Goal: Transaction & Acquisition: Purchase product/service

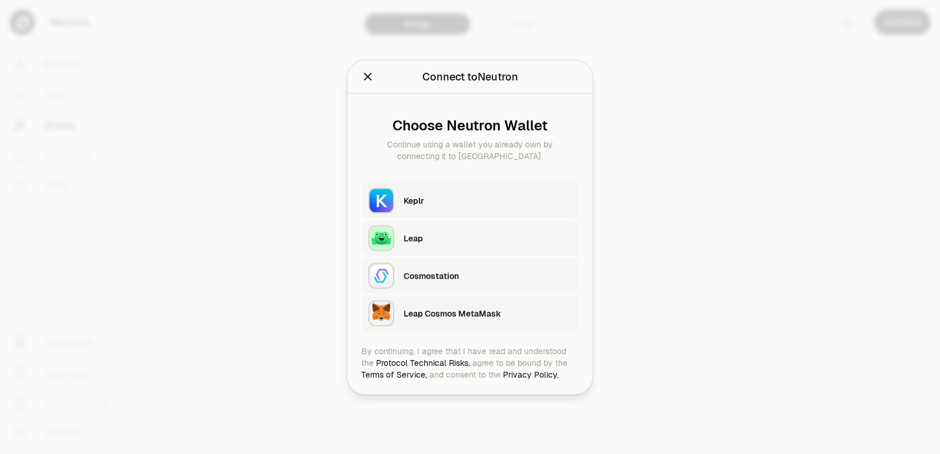
click at [441, 197] on div "Keplr" at bounding box center [488, 200] width 168 height 12
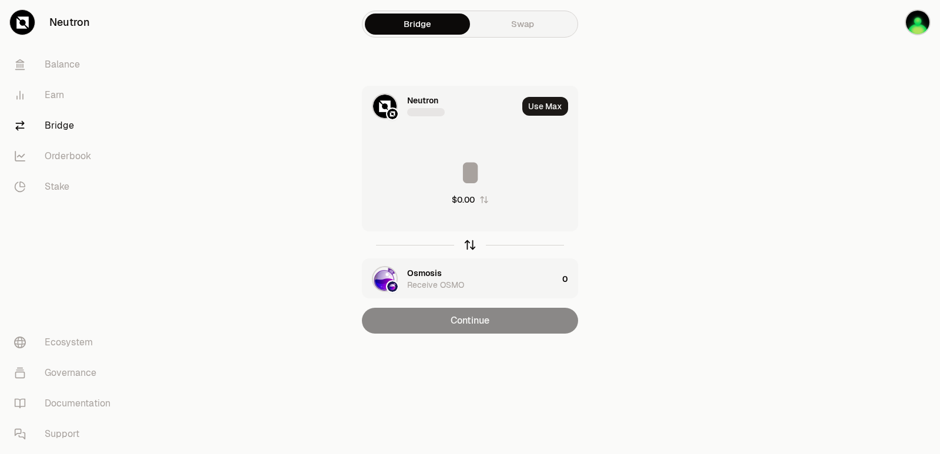
click at [470, 244] on icon "button" at bounding box center [470, 245] width 0 height 8
click at [415, 112] on div at bounding box center [426, 112] width 38 height 8
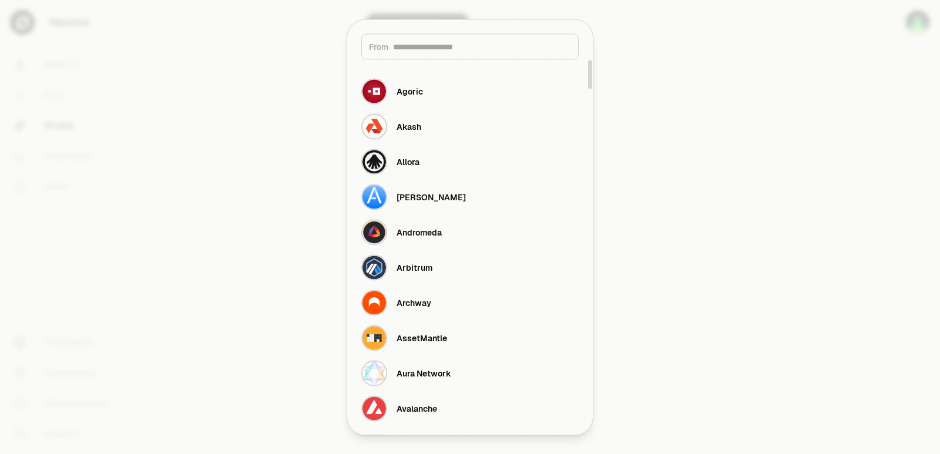
click at [419, 48] on input at bounding box center [482, 47] width 178 height 12
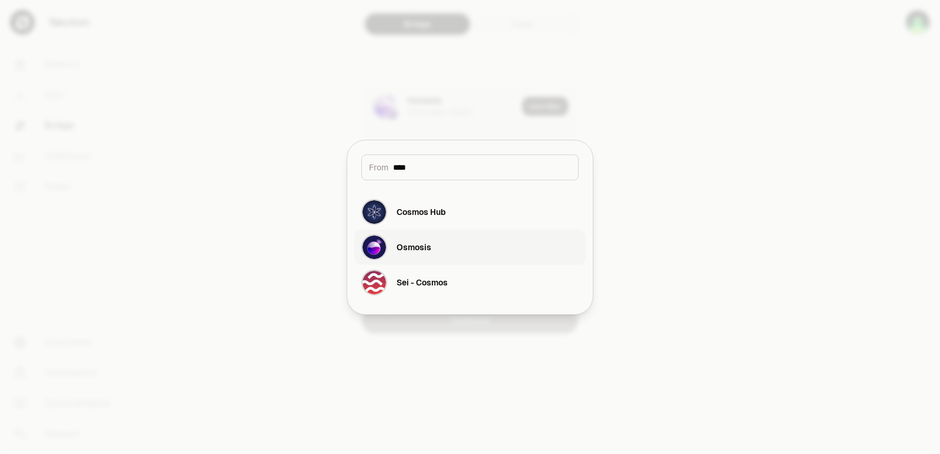
type input "****"
click at [418, 260] on div "Osmosis" at bounding box center [396, 247] width 70 height 26
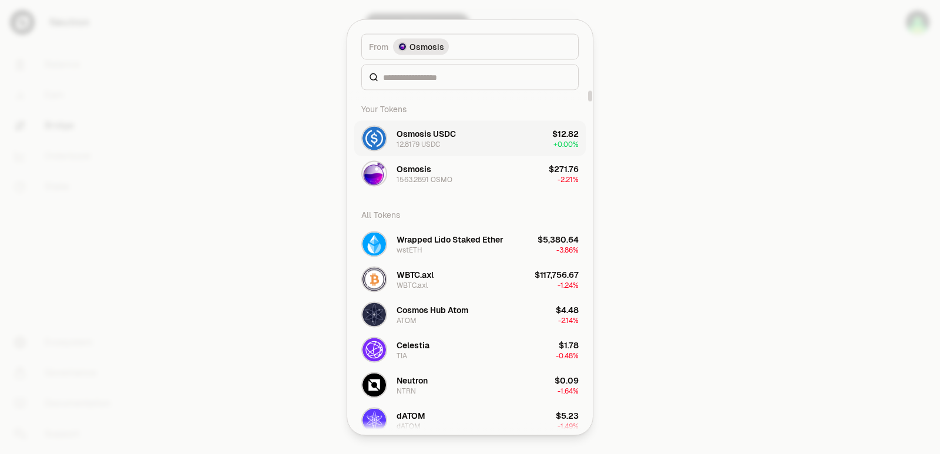
click at [438, 140] on div "12.8179 USDC" at bounding box center [417, 143] width 43 height 9
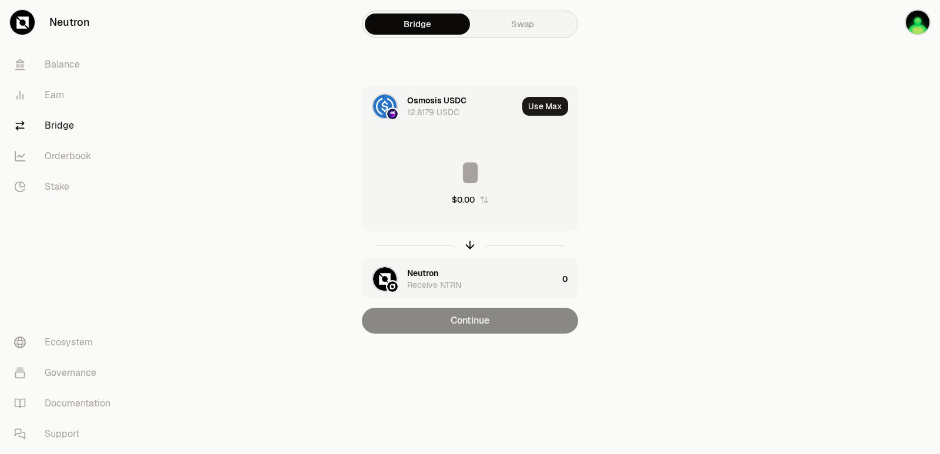
click at [414, 270] on div "Neutron" at bounding box center [422, 273] width 31 height 12
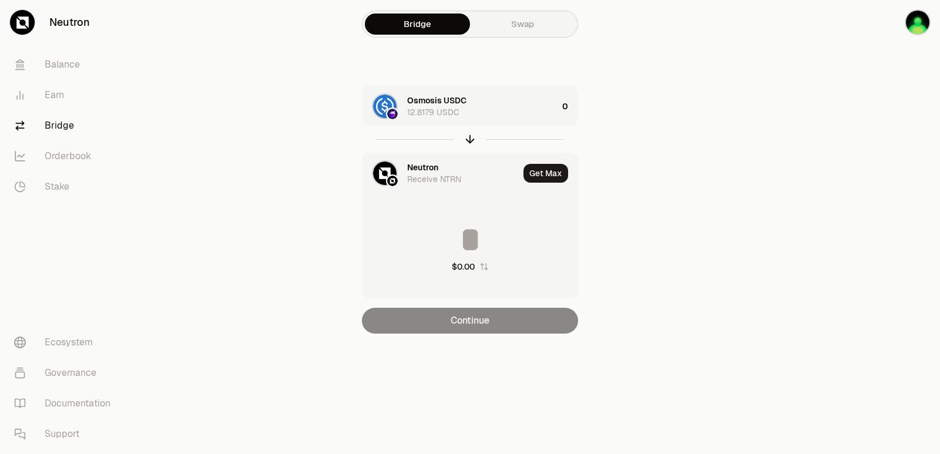
click at [426, 166] on div "Neutron" at bounding box center [422, 168] width 31 height 12
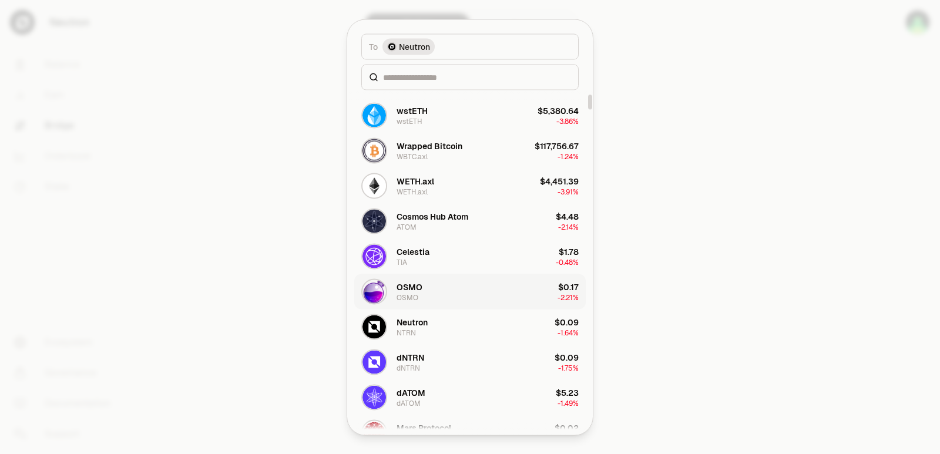
scroll to position [117, 0]
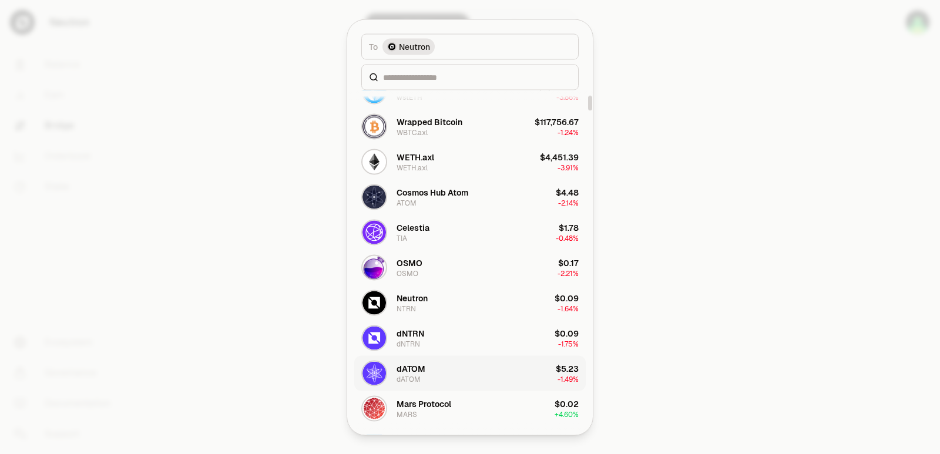
click at [422, 370] on div "dATOM" at bounding box center [410, 368] width 29 height 12
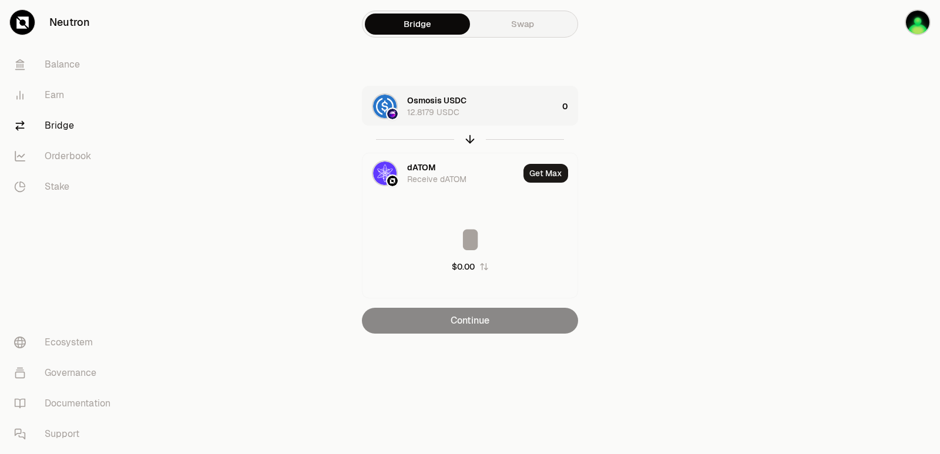
click at [485, 108] on div "Osmosis USDC 12.8179 USDC" at bounding box center [482, 106] width 150 height 23
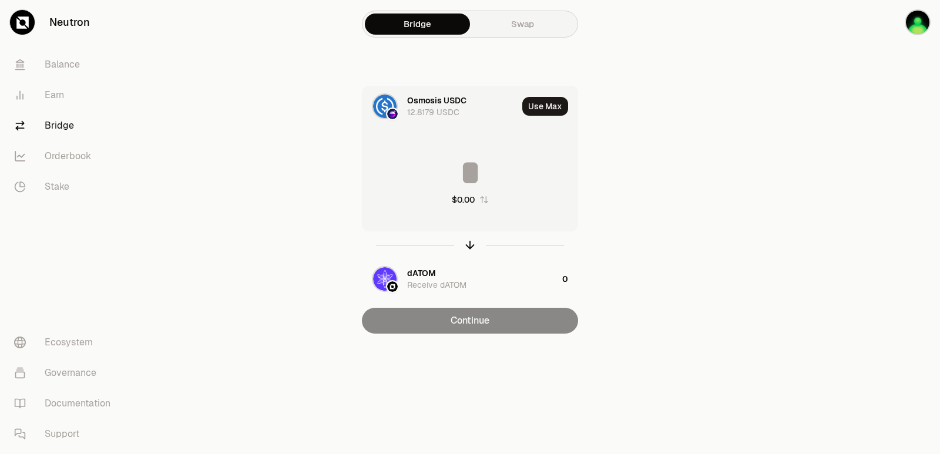
click at [479, 159] on input at bounding box center [469, 172] width 215 height 35
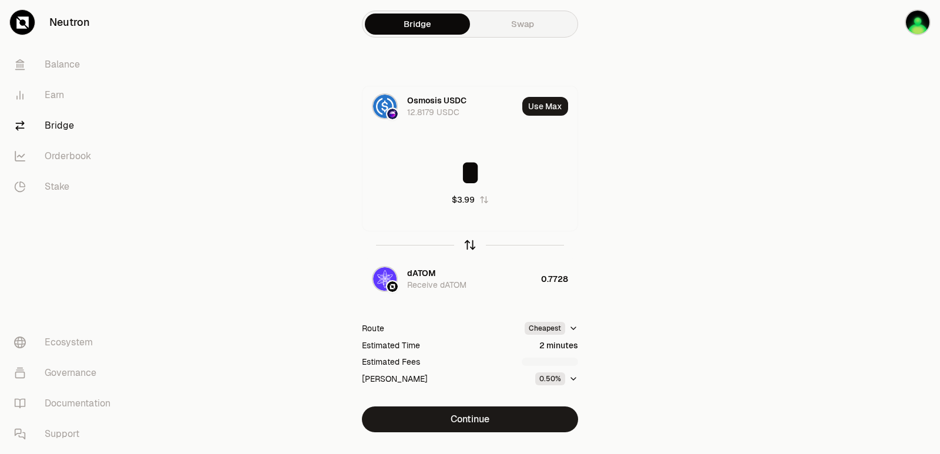
type input "*"
click at [466, 248] on icon "button" at bounding box center [469, 244] width 13 height 13
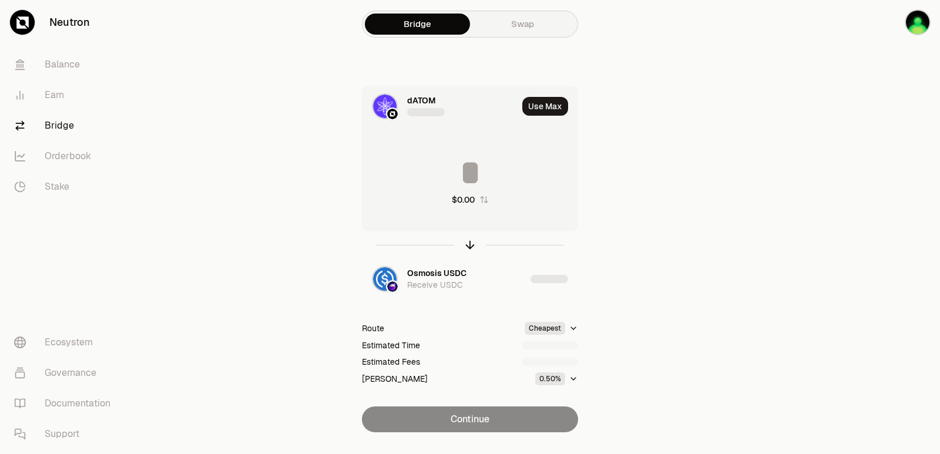
click at [457, 172] on input at bounding box center [469, 172] width 215 height 35
type input "******"
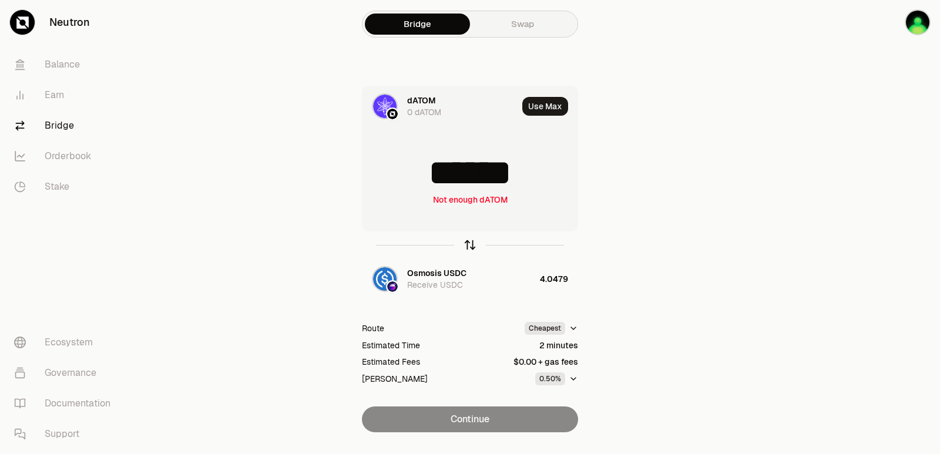
click at [468, 243] on icon "button" at bounding box center [470, 243] width 8 height 4
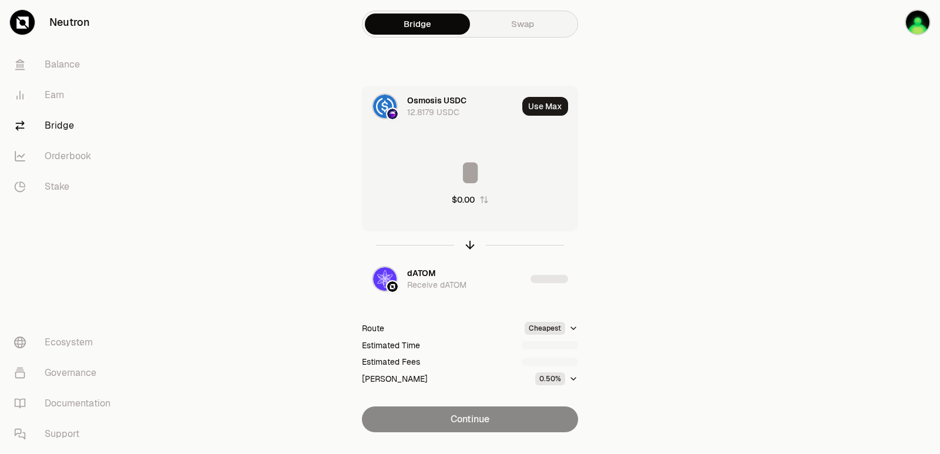
click at [455, 167] on input at bounding box center [469, 172] width 215 height 35
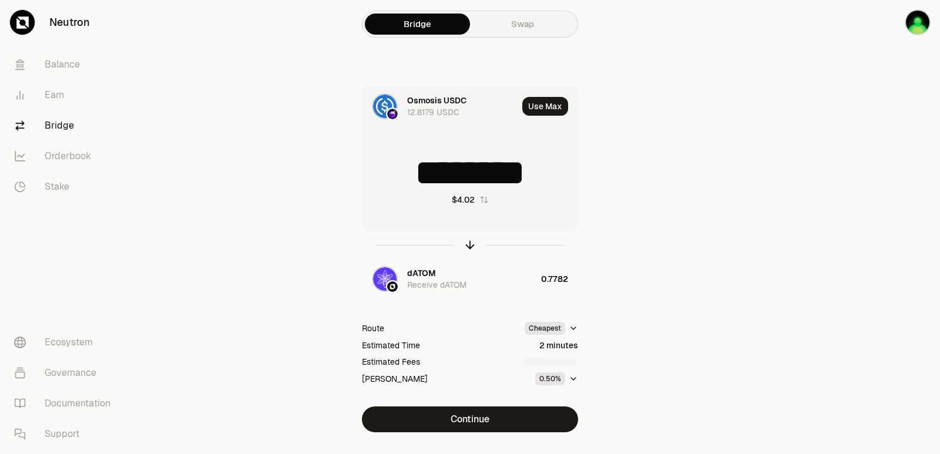
drag, startPoint x: 552, startPoint y: 165, endPoint x: 425, endPoint y: 169, distance: 127.5
click at [425, 169] on input "********" at bounding box center [469, 172] width 215 height 35
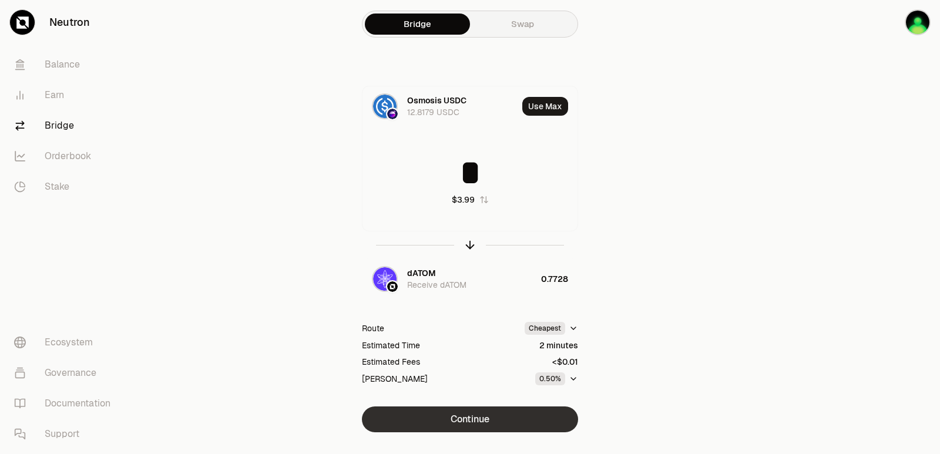
type input "*"
click at [503, 419] on button "Continue" at bounding box center [470, 419] width 216 height 26
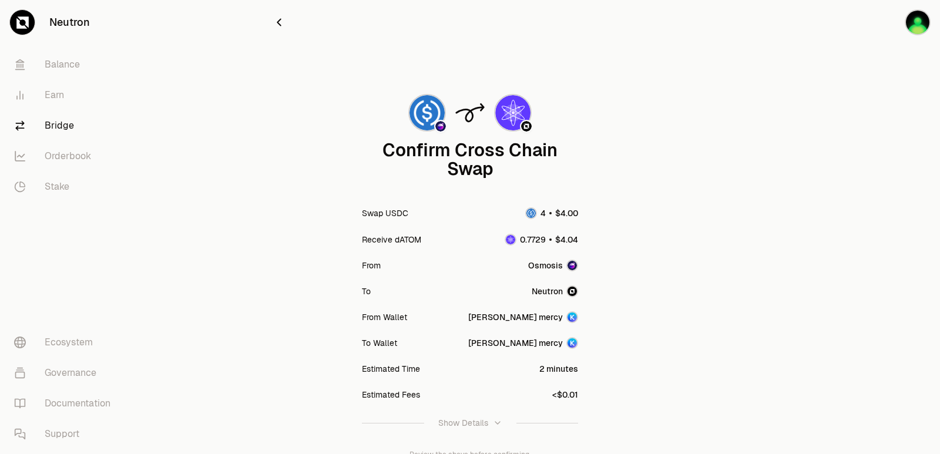
scroll to position [97, 0]
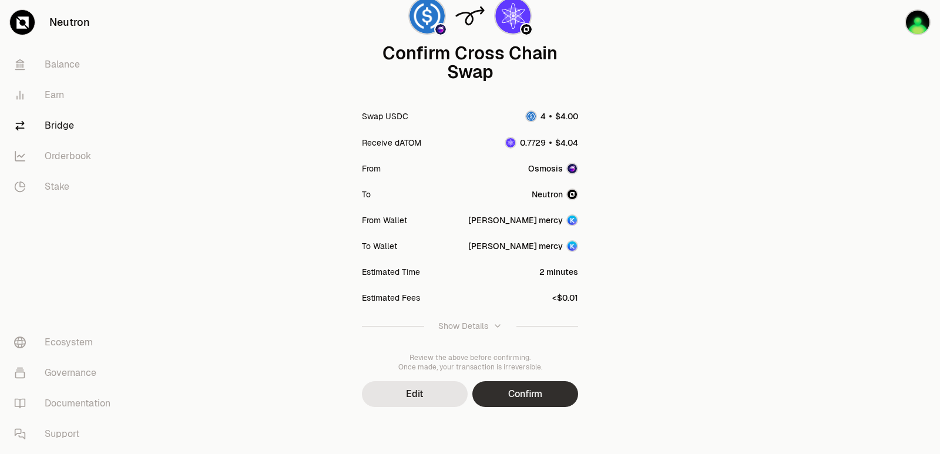
click at [505, 401] on button "Confirm" at bounding box center [525, 394] width 106 height 26
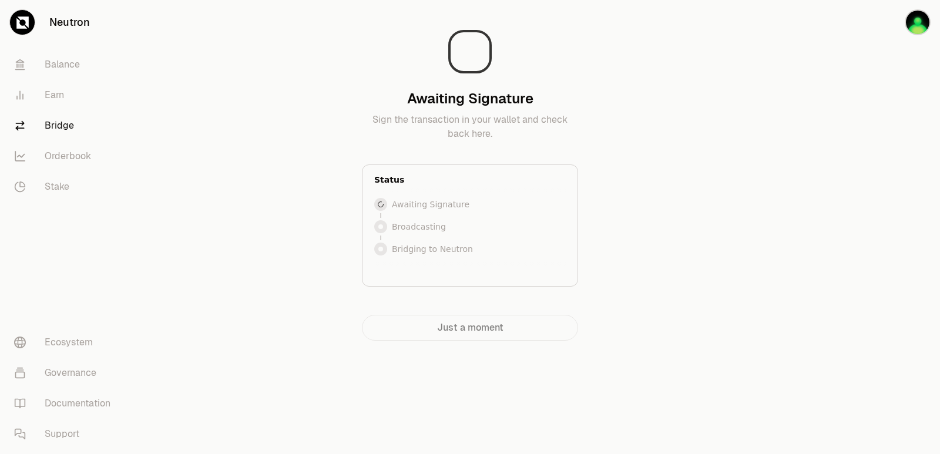
drag, startPoint x: 70, startPoint y: 66, endPoint x: 35, endPoint y: 123, distance: 66.2
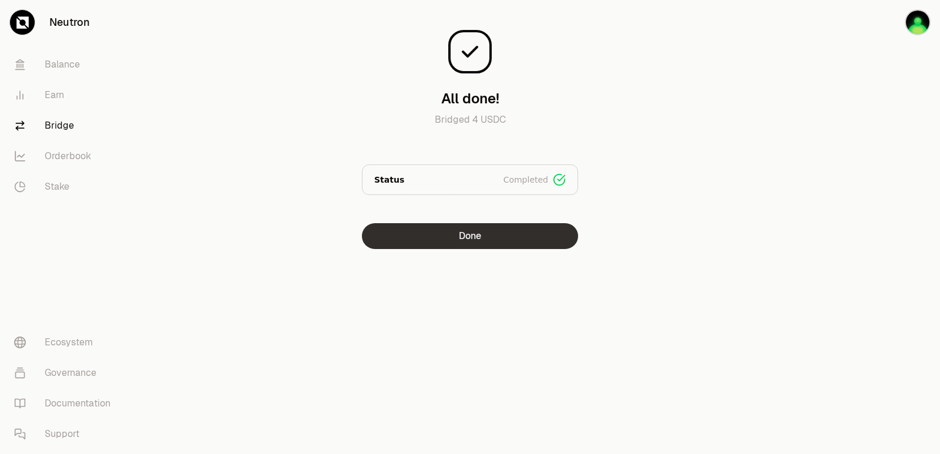
click at [502, 239] on button "Done" at bounding box center [470, 236] width 216 height 26
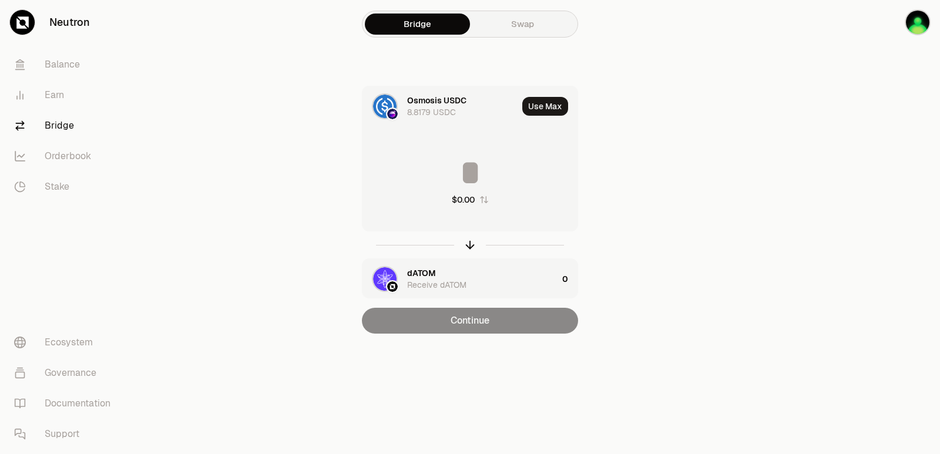
click at [467, 252] on div at bounding box center [470, 244] width 216 height 27
click at [469, 246] on icon "button" at bounding box center [469, 244] width 13 height 13
click at [533, 100] on button "Use Max" at bounding box center [545, 106] width 46 height 19
type input "********"
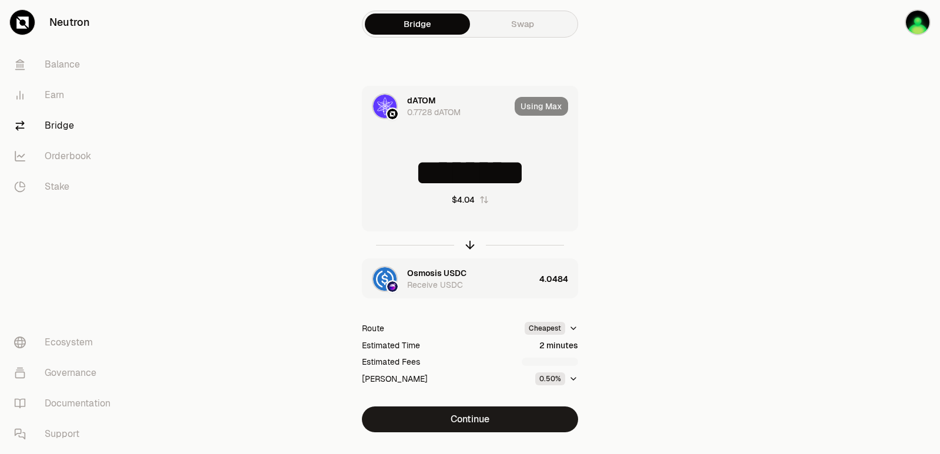
scroll to position [25, 0]
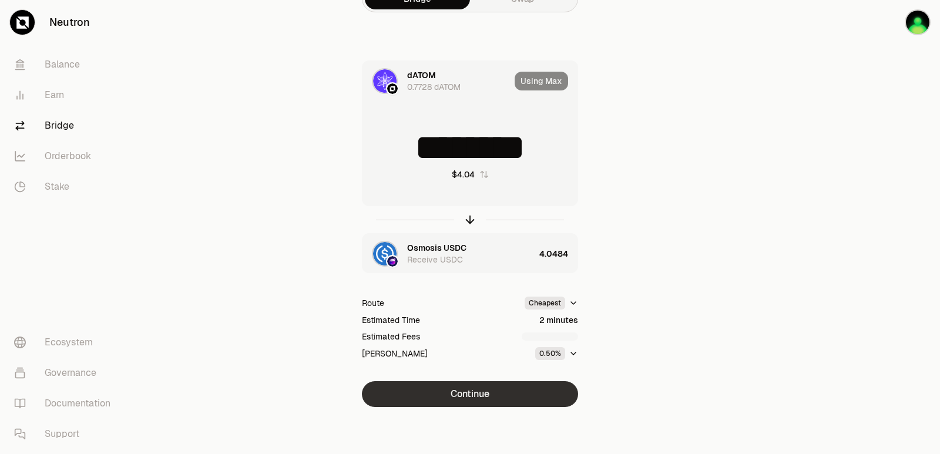
click at [473, 402] on button "Continue" at bounding box center [470, 394] width 216 height 26
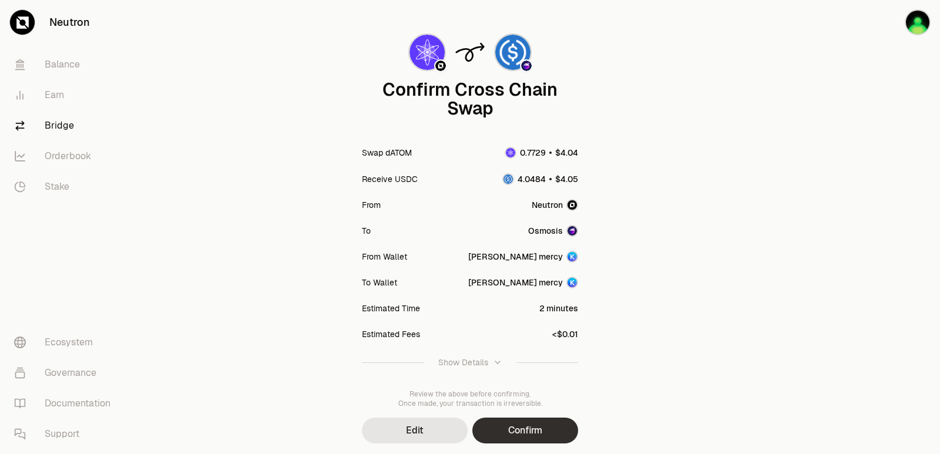
scroll to position [97, 0]
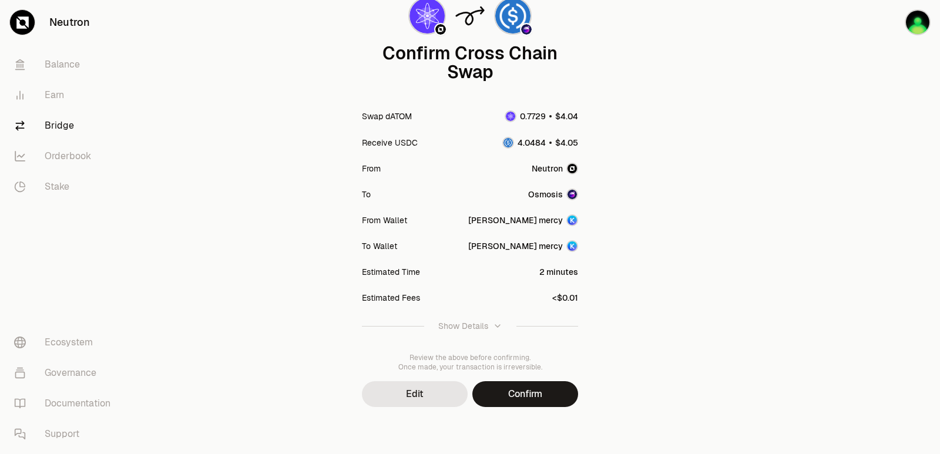
click at [542, 398] on button "Confirm" at bounding box center [525, 394] width 106 height 26
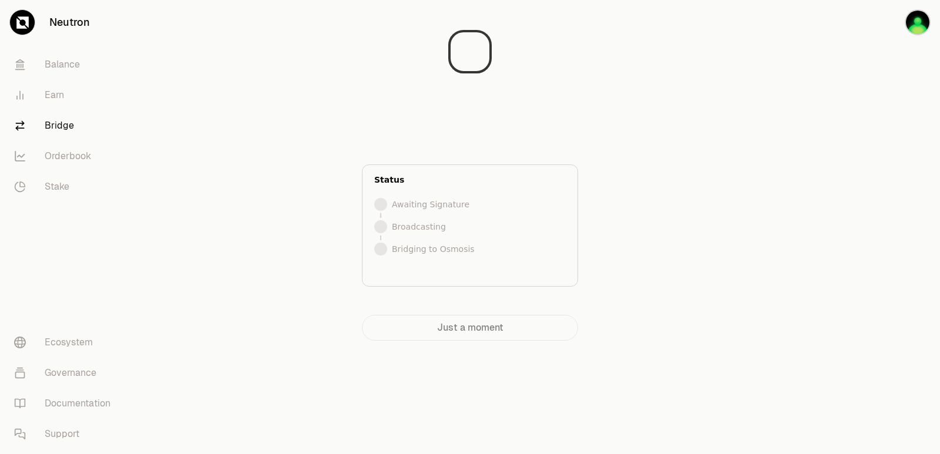
scroll to position [0, 0]
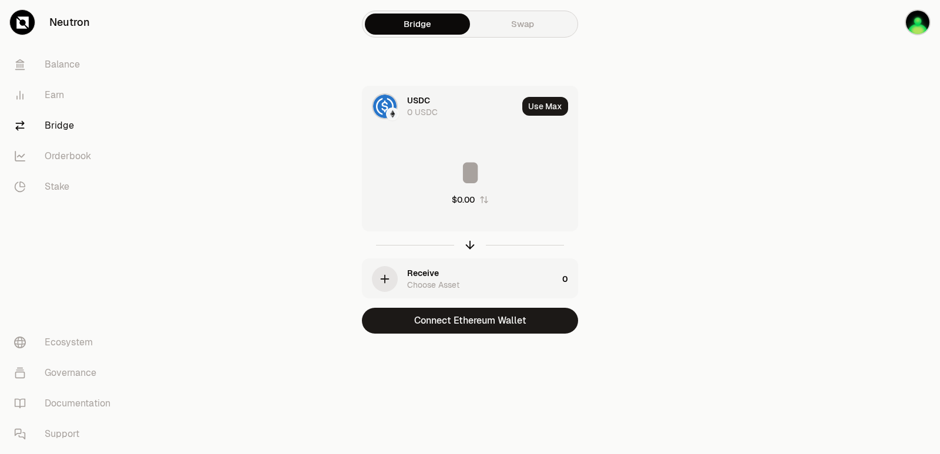
drag, startPoint x: 504, startPoint y: 325, endPoint x: 445, endPoint y: 378, distance: 79.1
click at [445, 378] on div "Bridge Swap USDC 0 USDC Use Max $0.00 Receive Choose Asset 0 Connect Ethereum W…" at bounding box center [469, 190] width 423 height 381
click at [401, 96] on div "USDC 0 USDC" at bounding box center [439, 106] width 155 height 40
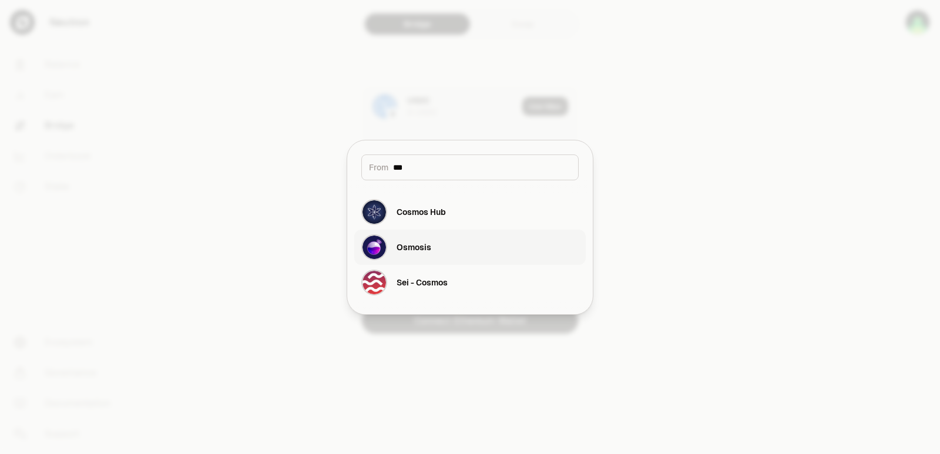
type input "***"
click at [424, 242] on div "Osmosis" at bounding box center [413, 247] width 35 height 12
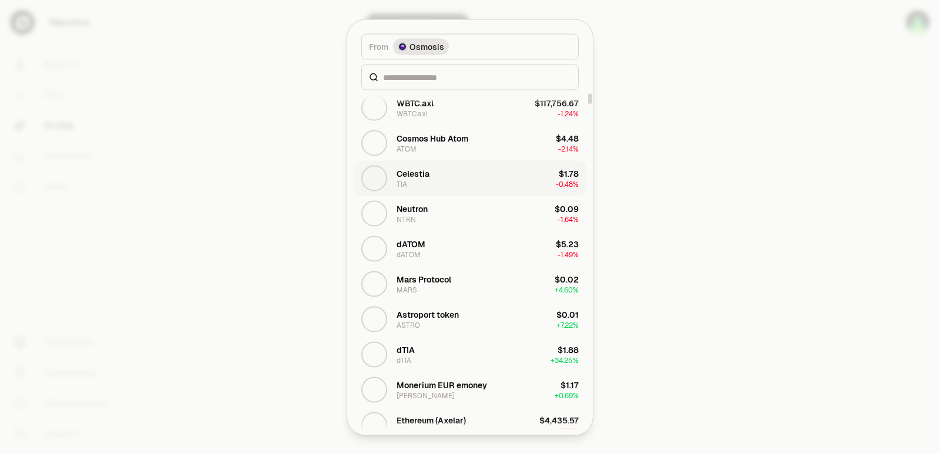
scroll to position [176, 0]
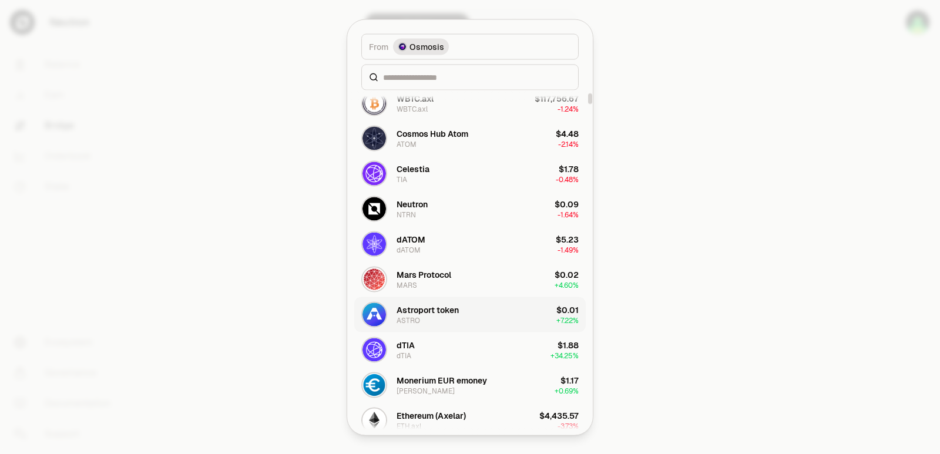
click at [441, 309] on div "Astroport token" at bounding box center [427, 310] width 62 height 12
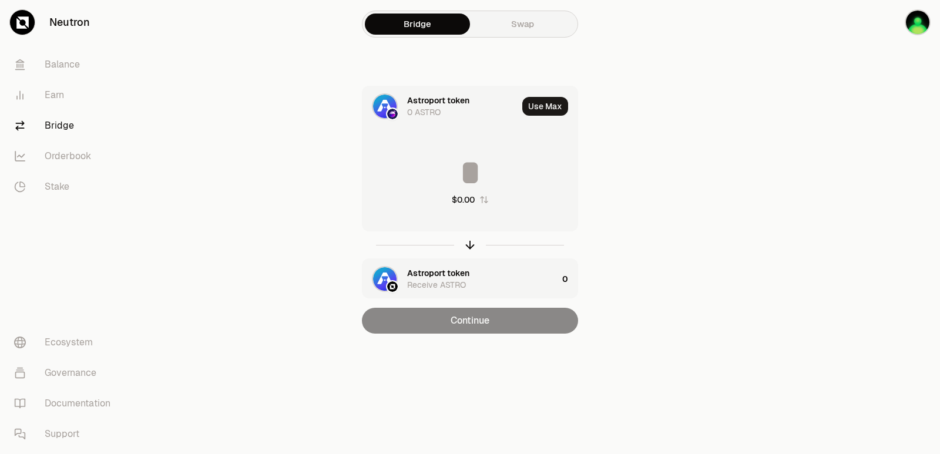
click at [418, 94] on div "Astroport token 0 ASTRO" at bounding box center [439, 106] width 155 height 40
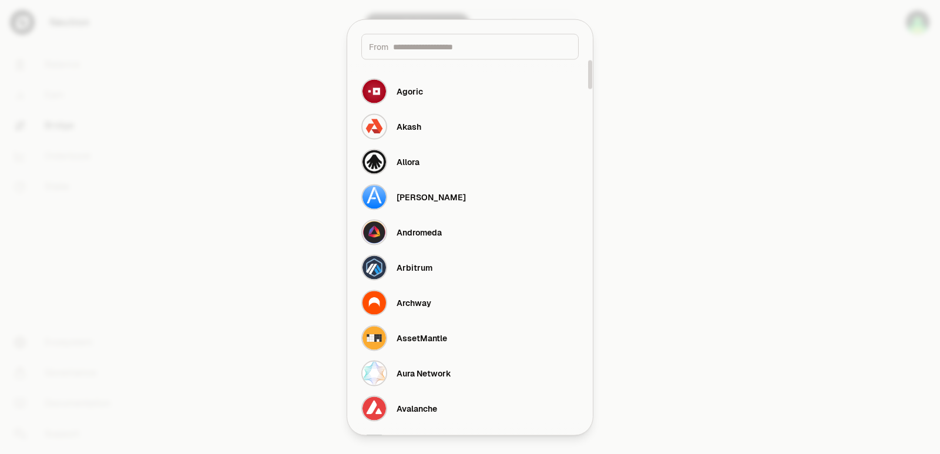
click at [415, 49] on input at bounding box center [482, 47] width 178 height 12
type input "*"
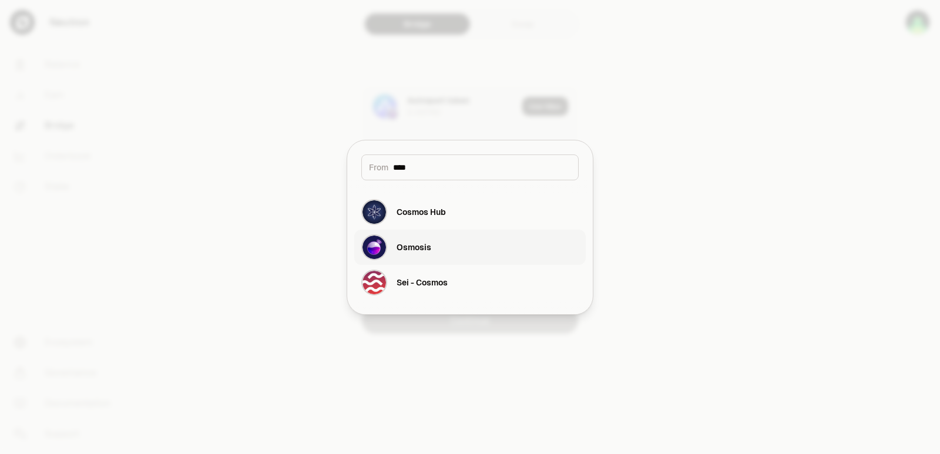
type input "****"
click at [446, 253] on button "Osmosis" at bounding box center [469, 247] width 231 height 35
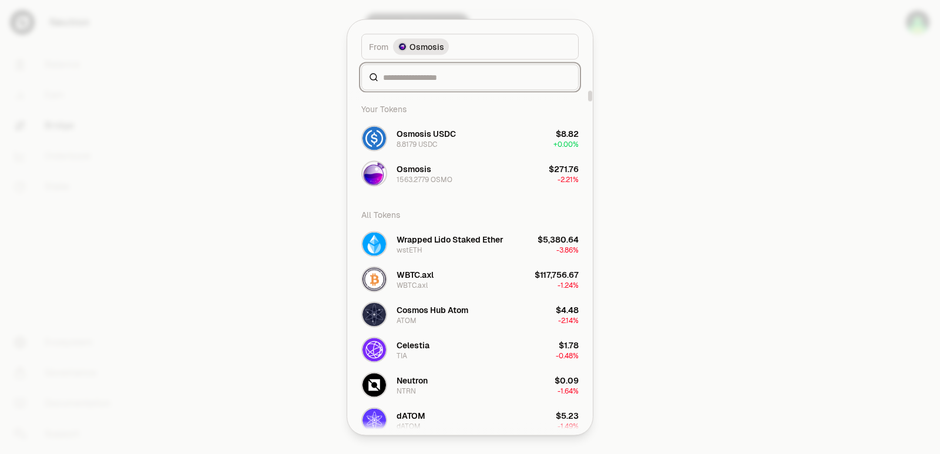
click at [416, 76] on input at bounding box center [477, 77] width 188 height 12
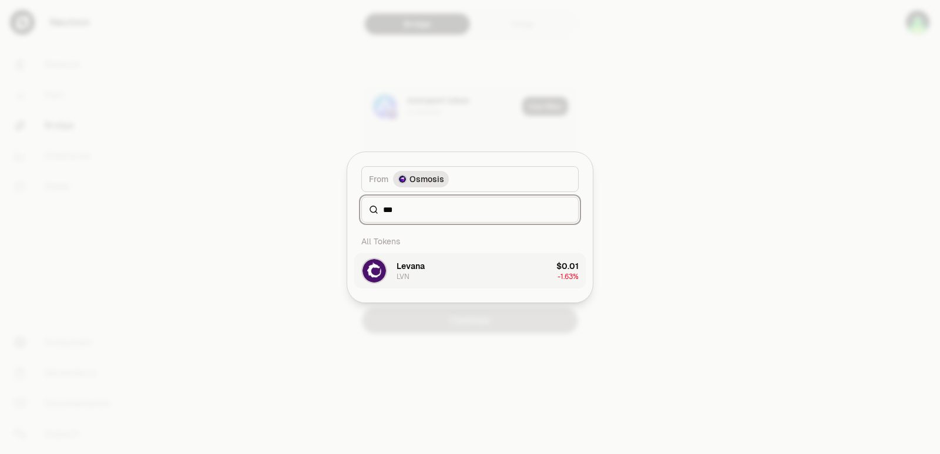
type input "***"
click at [439, 268] on button "Levana LVN $0.01 -1.63%" at bounding box center [469, 270] width 231 height 35
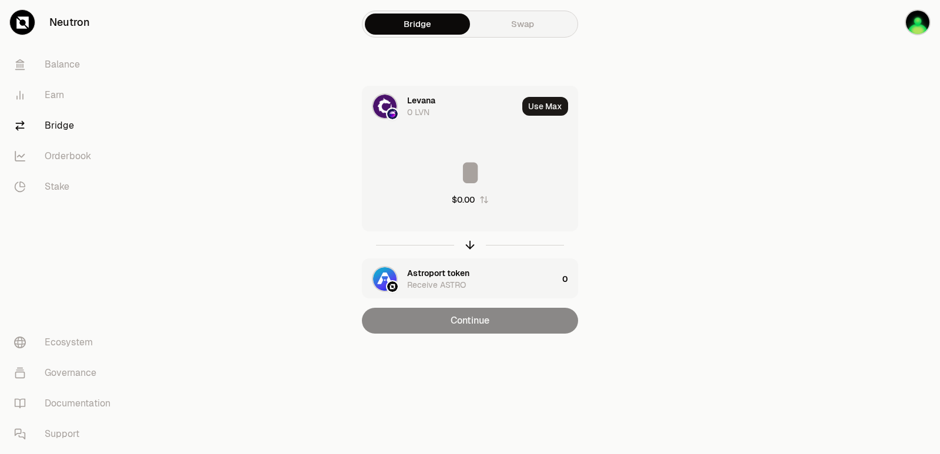
click at [447, 280] on div "Receive ASTRO" at bounding box center [436, 285] width 59 height 12
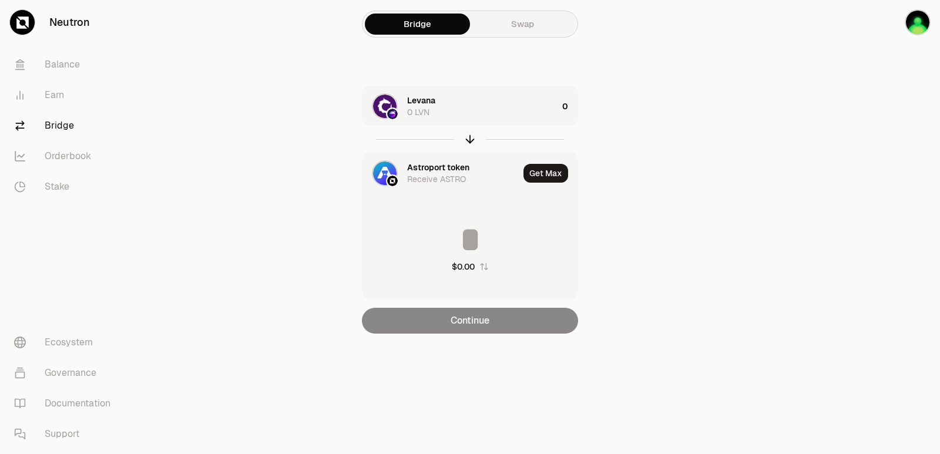
click at [429, 162] on div "Astroport token" at bounding box center [438, 168] width 62 height 12
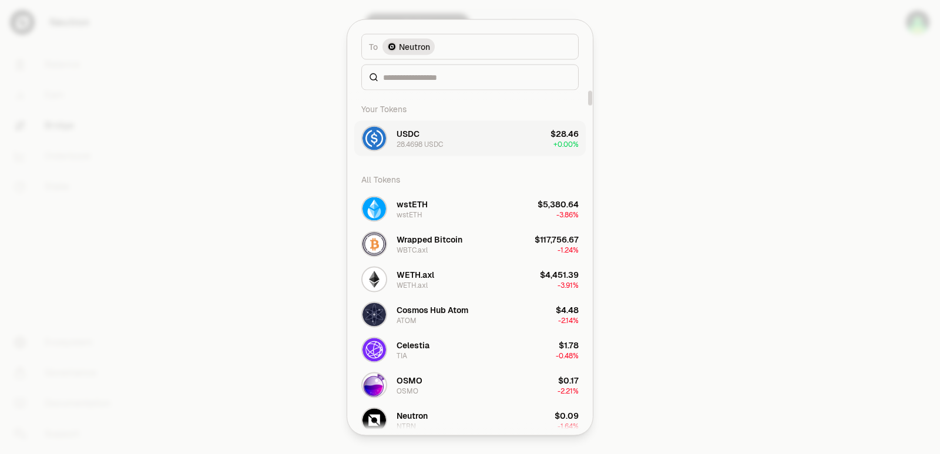
click at [438, 139] on div "USDC 28.4698 USDC" at bounding box center [419, 137] width 46 height 21
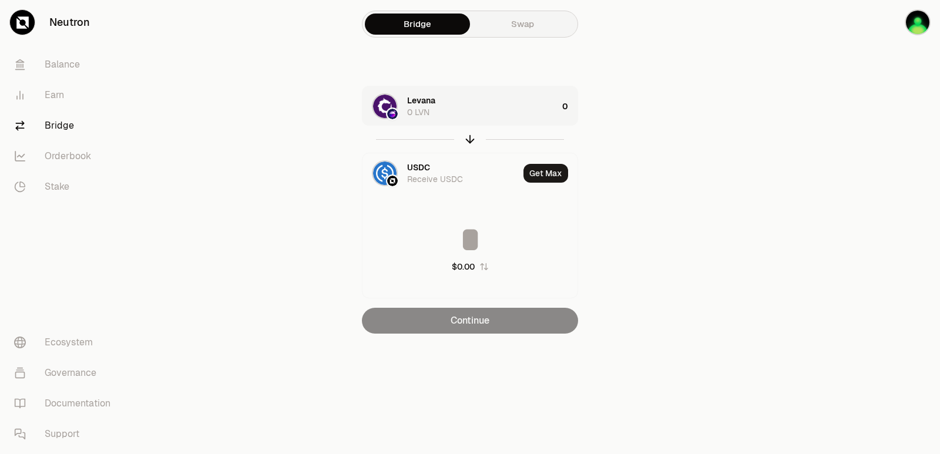
click at [464, 148] on div at bounding box center [470, 139] width 216 height 27
click at [468, 140] on icon "button" at bounding box center [469, 139] width 13 height 13
click at [472, 107] on div "USDC" at bounding box center [482, 106] width 150 height 23
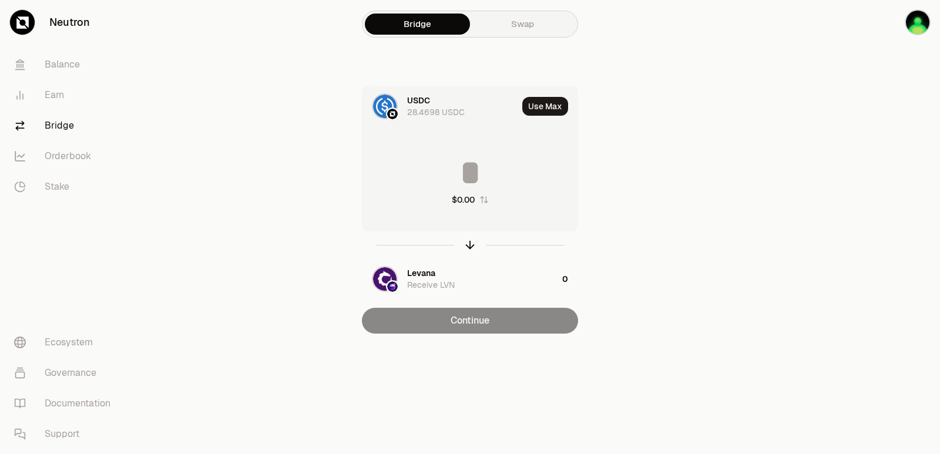
click at [448, 183] on input at bounding box center [469, 172] width 215 height 35
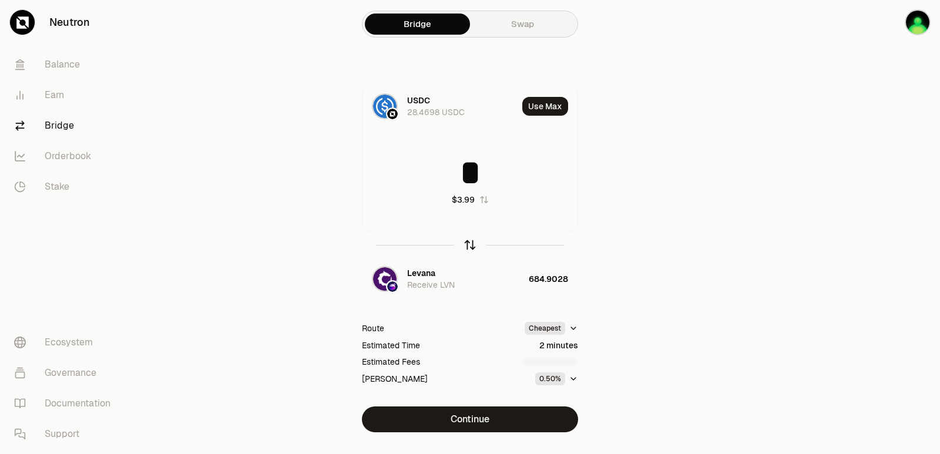
type input "*"
click at [470, 247] on icon "button" at bounding box center [469, 244] width 13 height 13
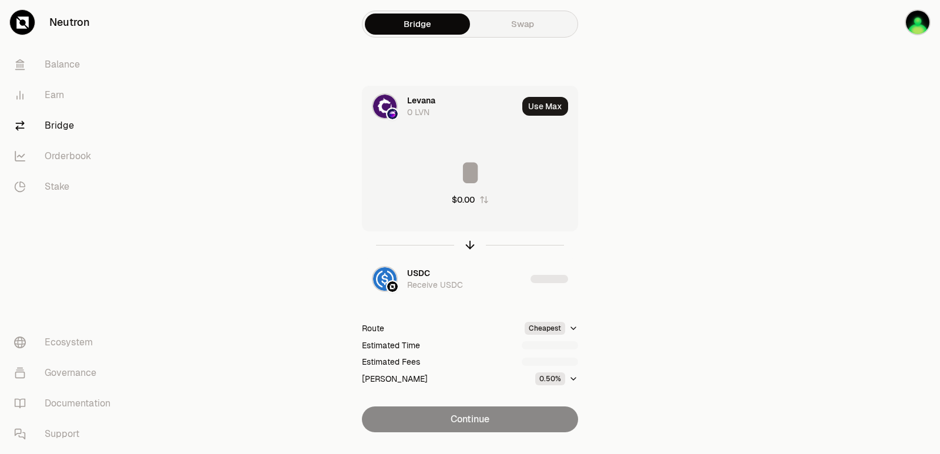
click at [462, 176] on input at bounding box center [469, 172] width 215 height 35
drag, startPoint x: 557, startPoint y: 183, endPoint x: 413, endPoint y: 188, distance: 144.0
click at [413, 188] on input "**********" at bounding box center [469, 172] width 215 height 35
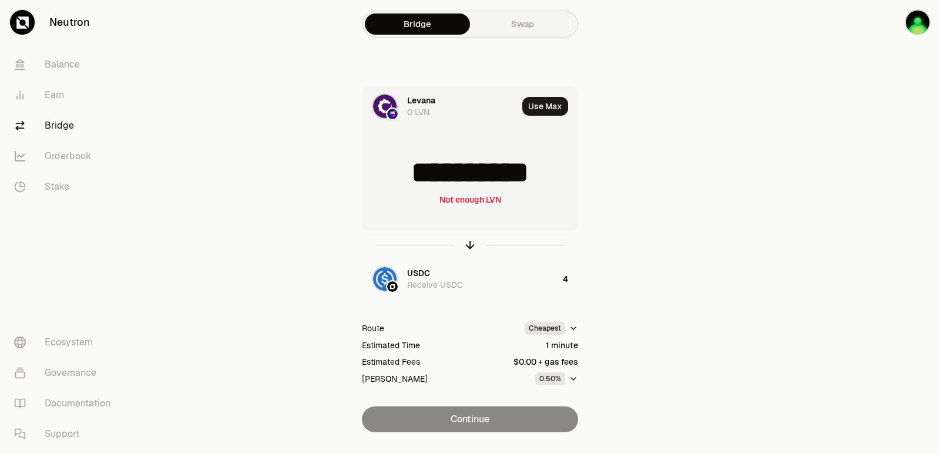
drag, startPoint x: 567, startPoint y: 175, endPoint x: 403, endPoint y: 176, distance: 164.5
click at [403, 176] on input "**********" at bounding box center [469, 172] width 215 height 35
click at [440, 167] on input "******" at bounding box center [469, 172] width 215 height 35
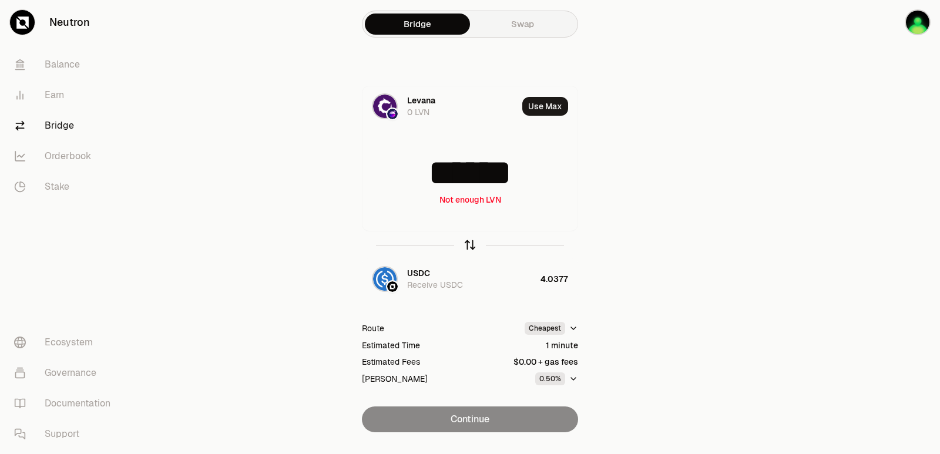
type input "******"
click at [465, 246] on icon "button" at bounding box center [469, 244] width 13 height 13
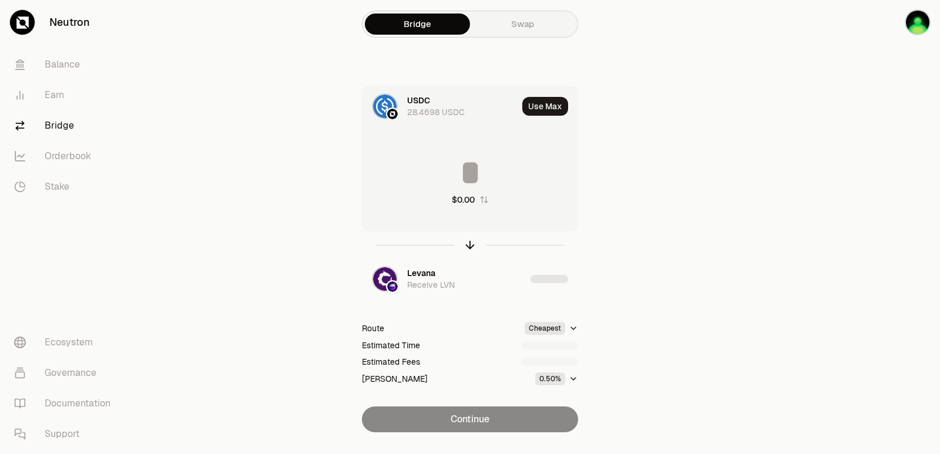
click at [462, 176] on input at bounding box center [469, 172] width 215 height 35
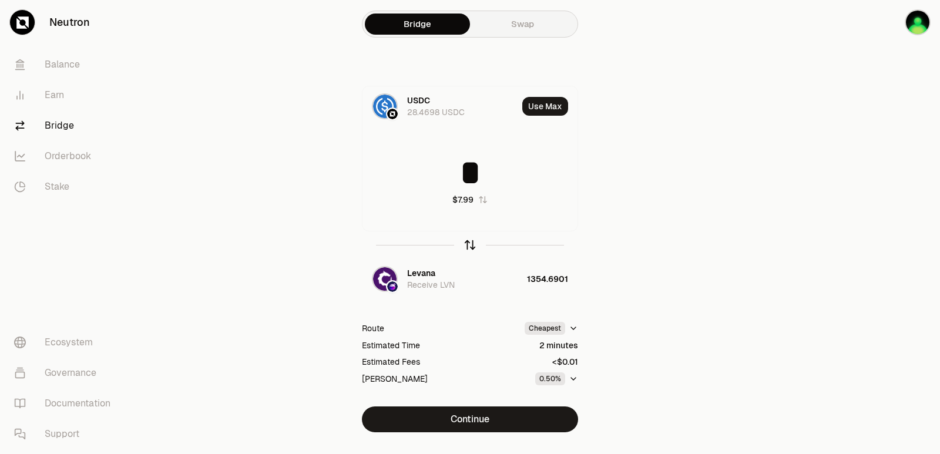
type input "*"
click at [468, 246] on icon "button" at bounding box center [469, 244] width 13 height 13
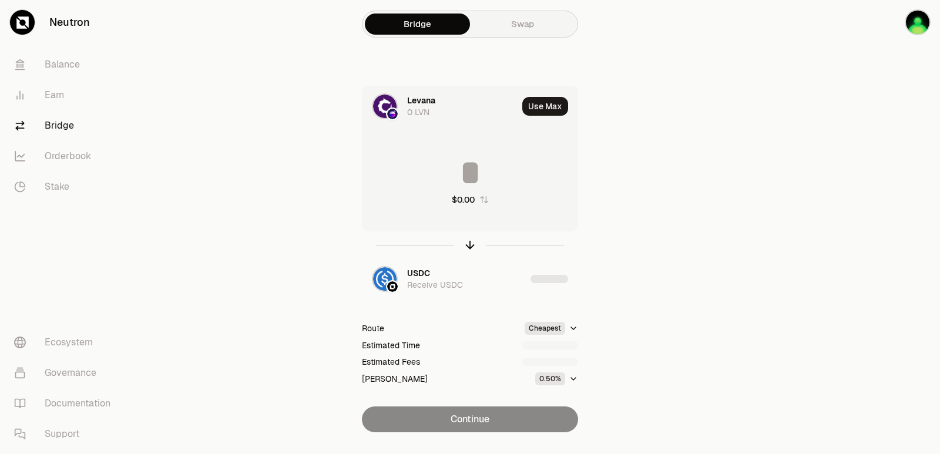
click at [466, 186] on input at bounding box center [469, 172] width 215 height 35
type input "****"
click at [467, 242] on icon "button" at bounding box center [469, 244] width 13 height 13
click at [461, 166] on input at bounding box center [469, 172] width 215 height 35
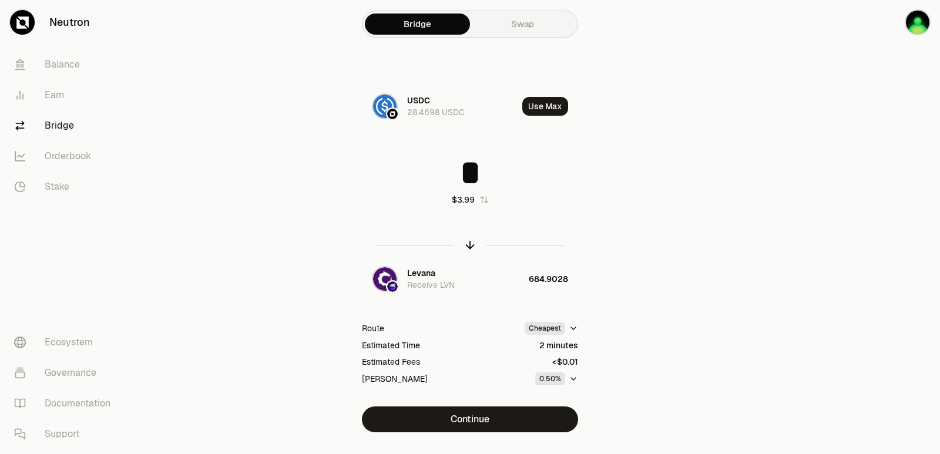
type input "*"
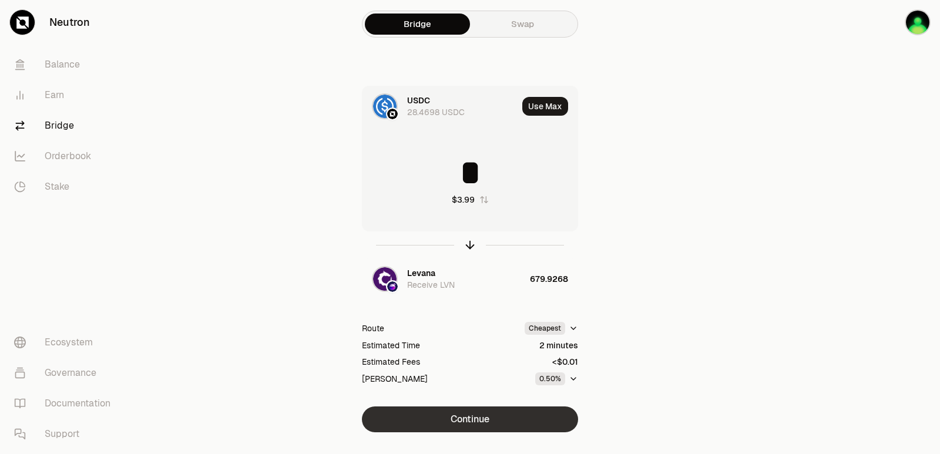
click at [480, 413] on button "Continue" at bounding box center [470, 419] width 216 height 26
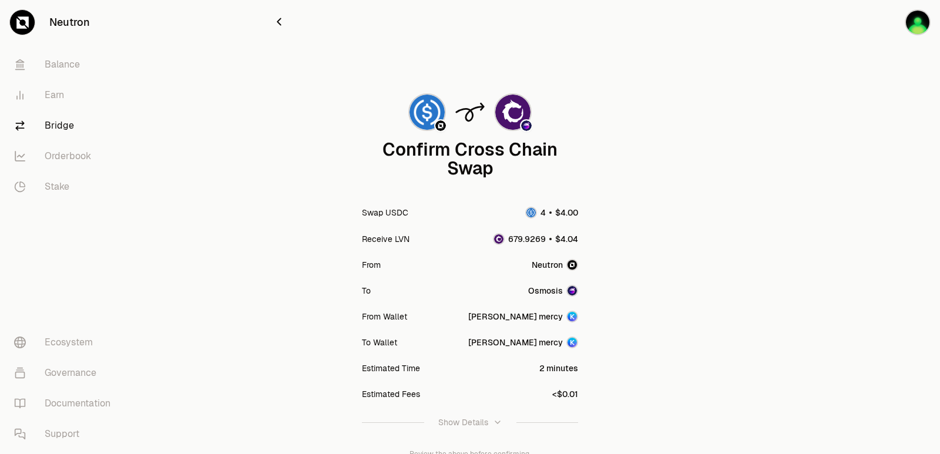
scroll to position [97, 0]
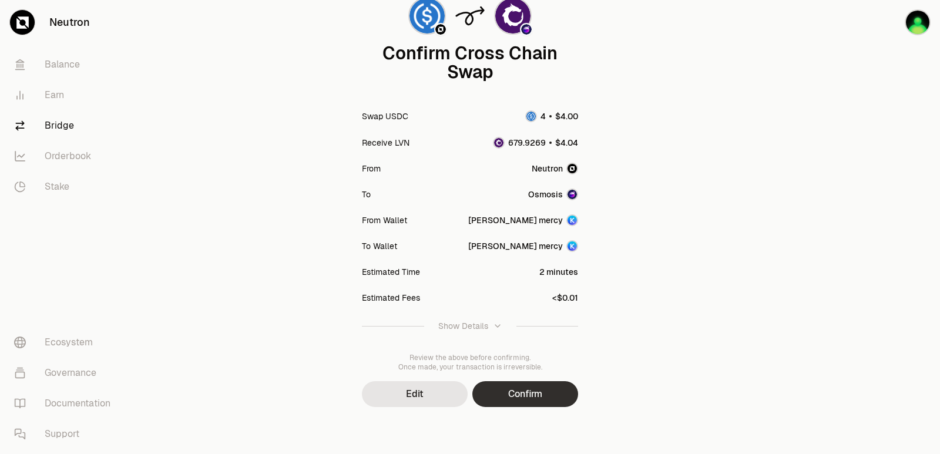
click at [515, 393] on button "Confirm" at bounding box center [525, 394] width 106 height 26
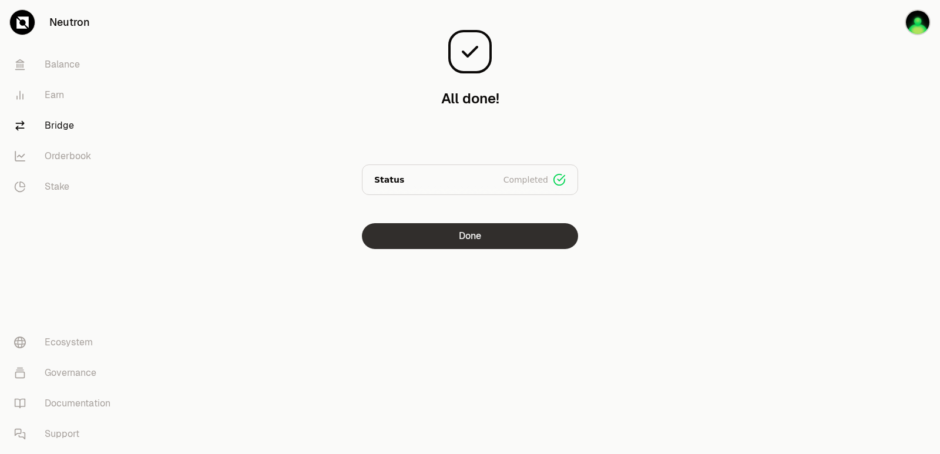
click at [493, 238] on button "Done" at bounding box center [470, 236] width 216 height 26
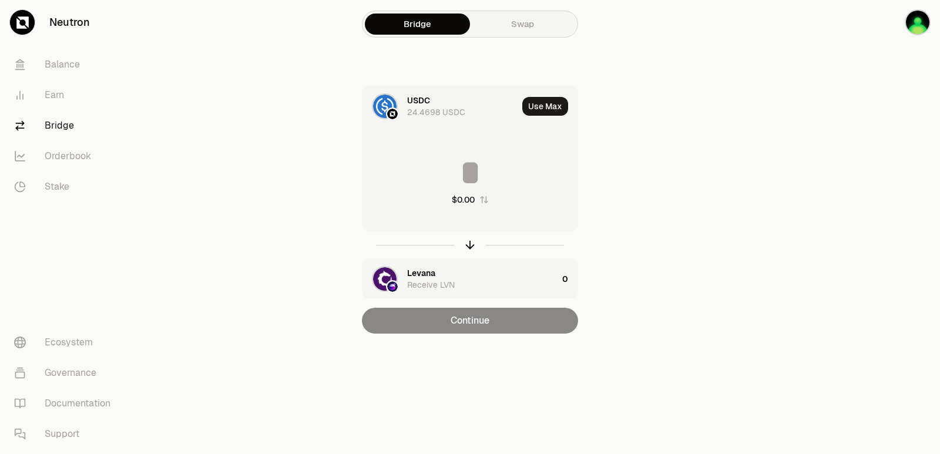
click at [479, 246] on div at bounding box center [470, 244] width 216 height 27
click at [471, 246] on icon "button" at bounding box center [469, 244] width 13 height 13
click at [537, 107] on button "Use Max" at bounding box center [545, 106] width 46 height 19
type input "**********"
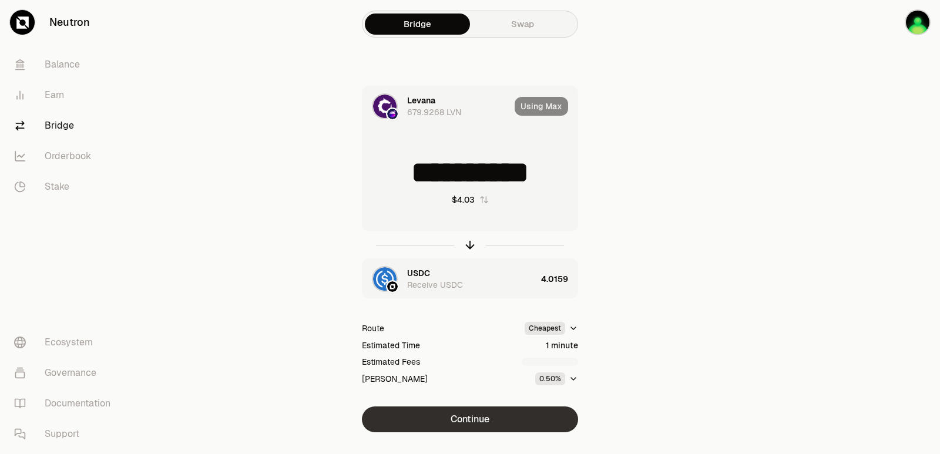
click at [456, 427] on button "Continue" at bounding box center [470, 419] width 216 height 26
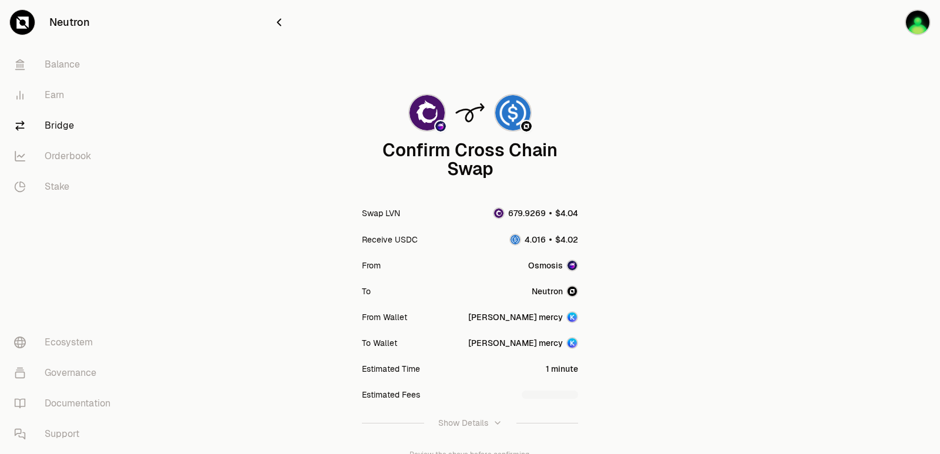
scroll to position [97, 0]
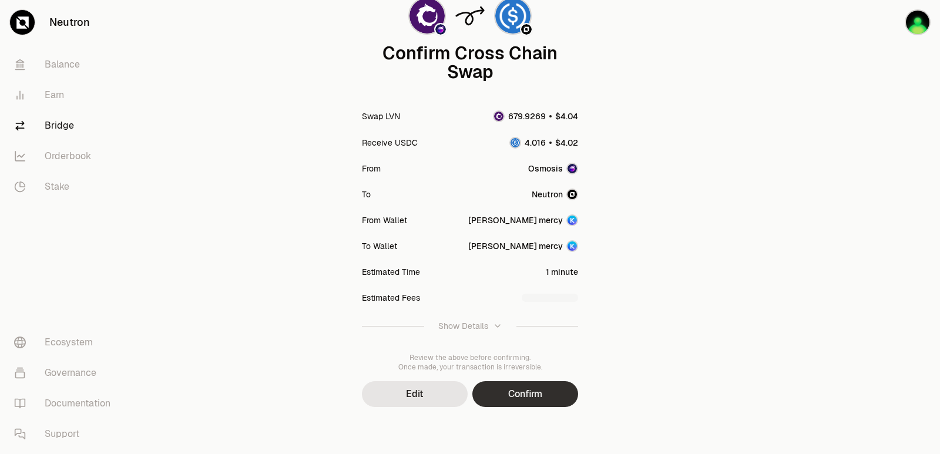
click at [545, 398] on button "Confirm" at bounding box center [525, 394] width 106 height 26
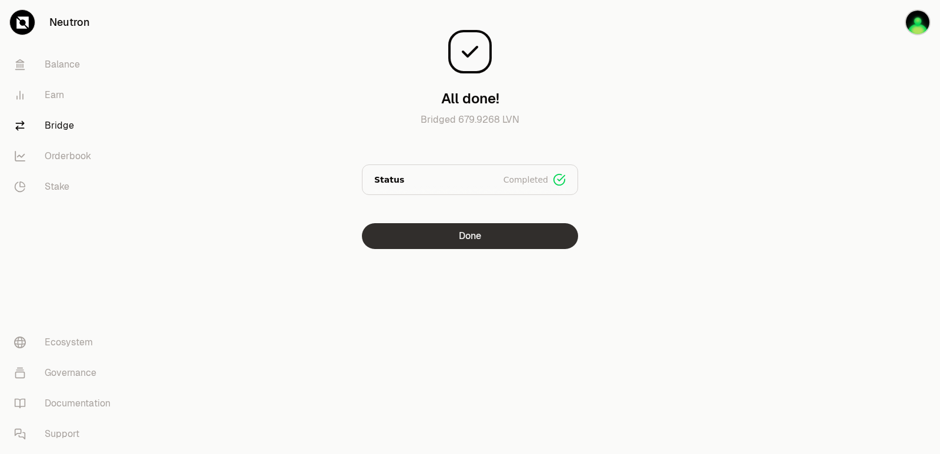
click at [452, 244] on button "Done" at bounding box center [470, 236] width 216 height 26
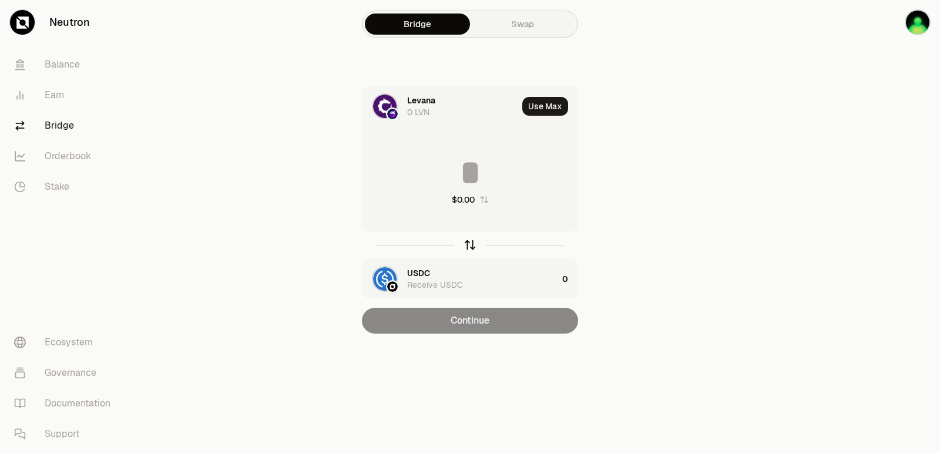
click at [472, 250] on icon "button" at bounding box center [469, 244] width 13 height 13
click at [434, 269] on div "Levana" at bounding box center [421, 273] width 28 height 12
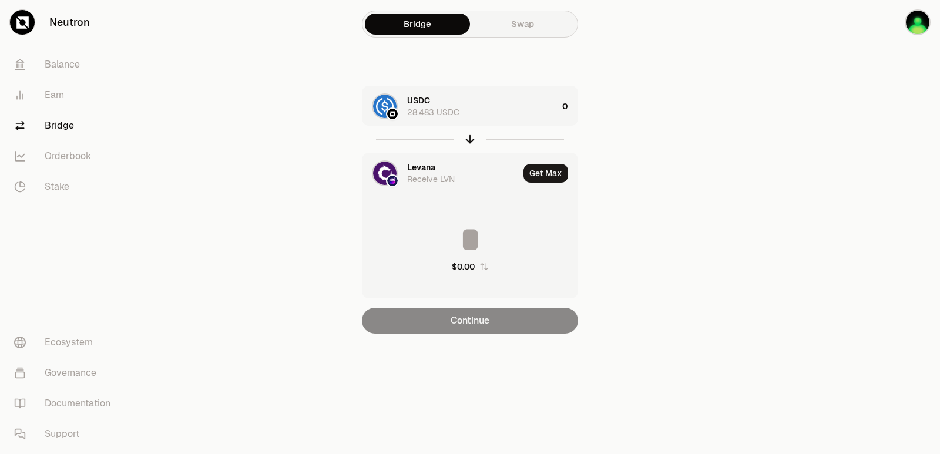
click at [426, 164] on div "Levana" at bounding box center [421, 168] width 28 height 12
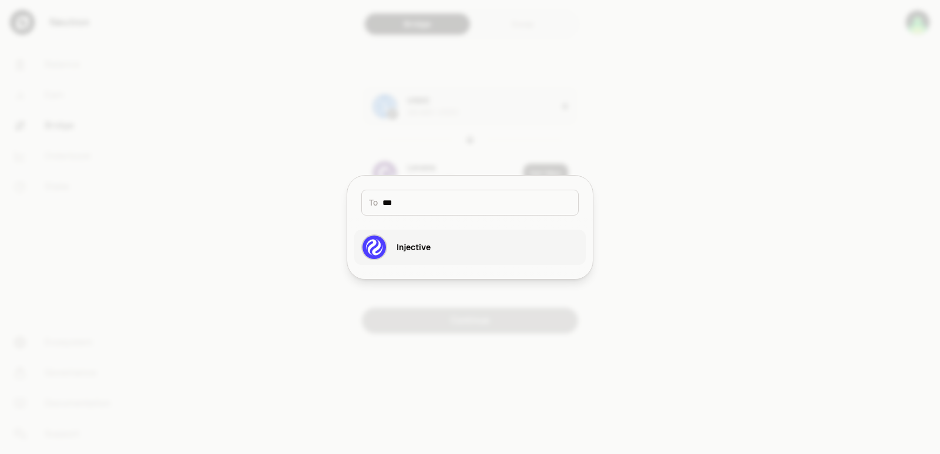
type input "***"
click at [433, 243] on button "Injective" at bounding box center [469, 247] width 231 height 35
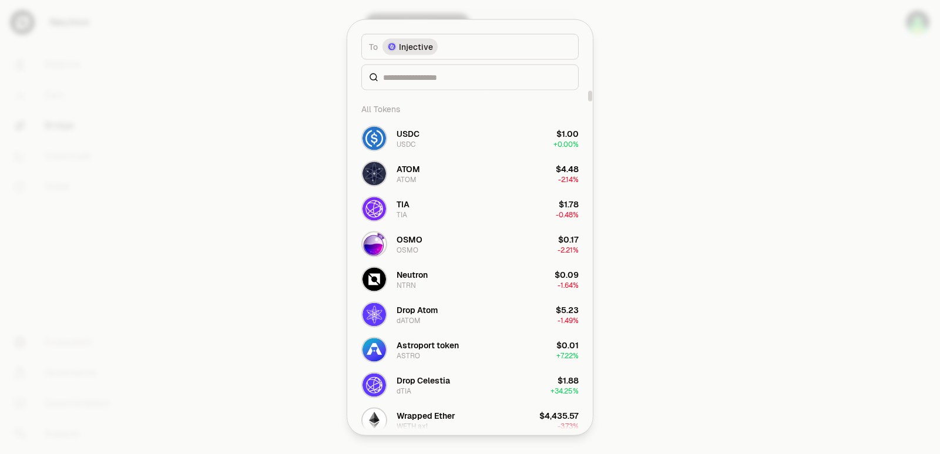
click at [732, 226] on div at bounding box center [470, 227] width 940 height 454
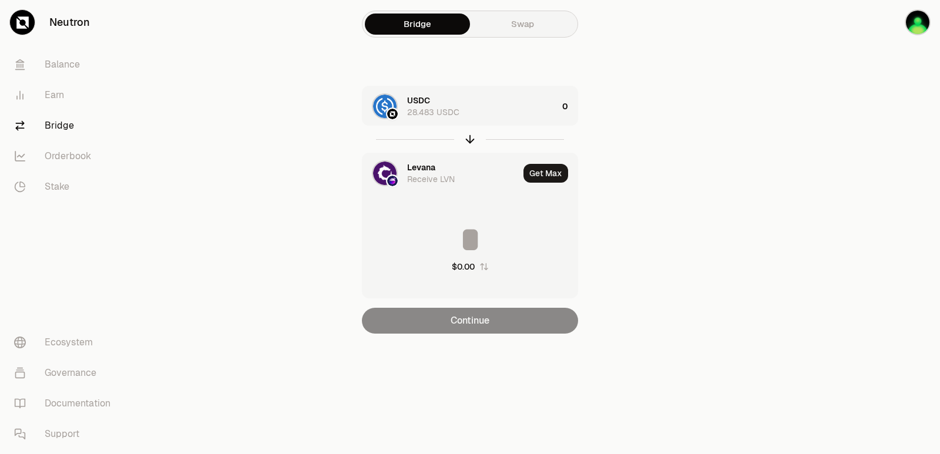
click at [409, 167] on div "Levana" at bounding box center [421, 168] width 28 height 12
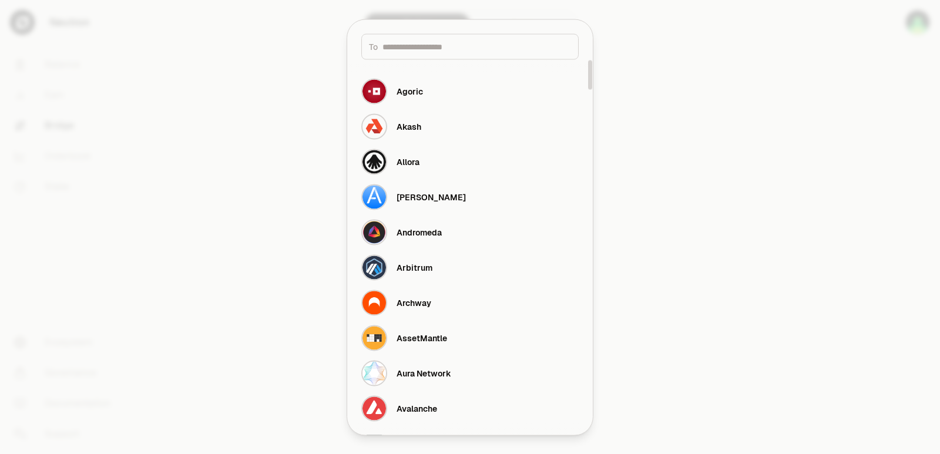
click at [424, 46] on input at bounding box center [476, 47] width 189 height 12
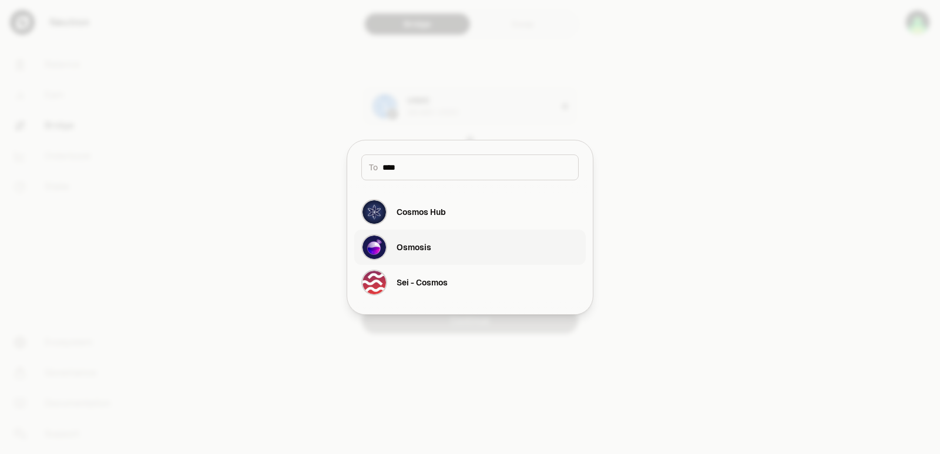
type input "****"
click at [429, 260] on div "Osmosis" at bounding box center [396, 247] width 70 height 26
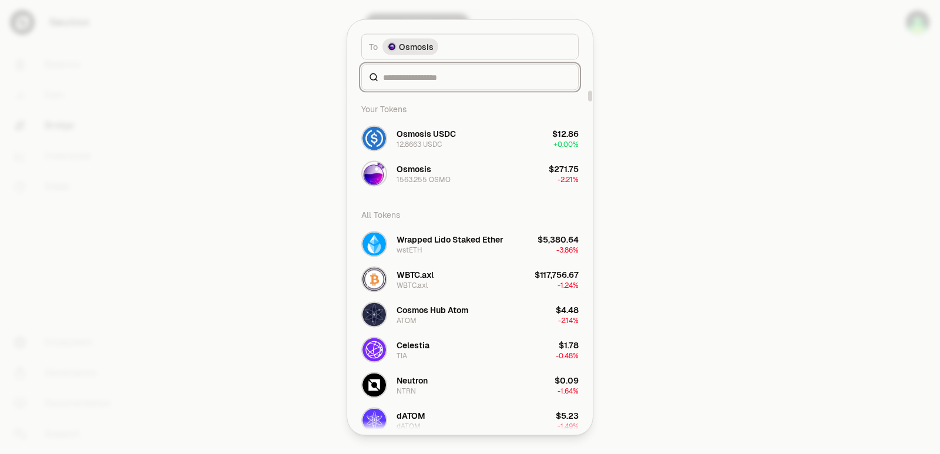
click at [418, 78] on input at bounding box center [477, 77] width 188 height 12
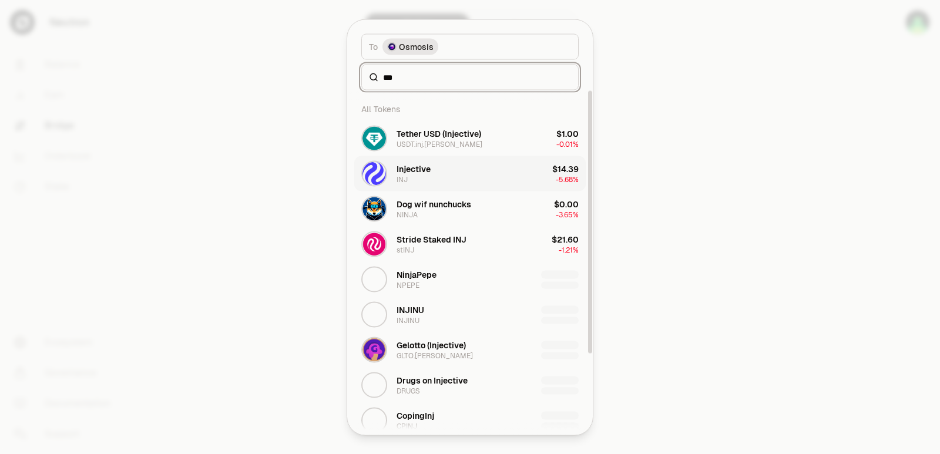
type input "***"
click at [431, 176] on button "Injective INJ $14.39 -5.68%" at bounding box center [469, 173] width 231 height 35
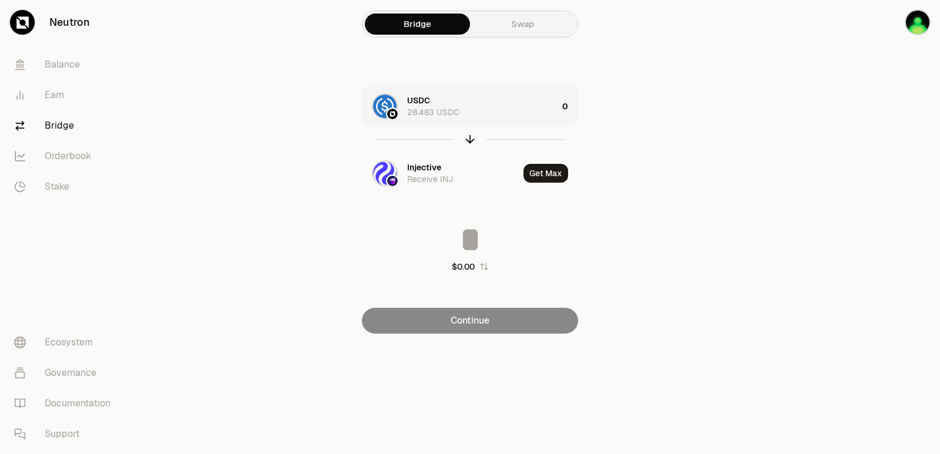
click at [484, 100] on div "USDC 28.483 USDC" at bounding box center [482, 106] width 150 height 23
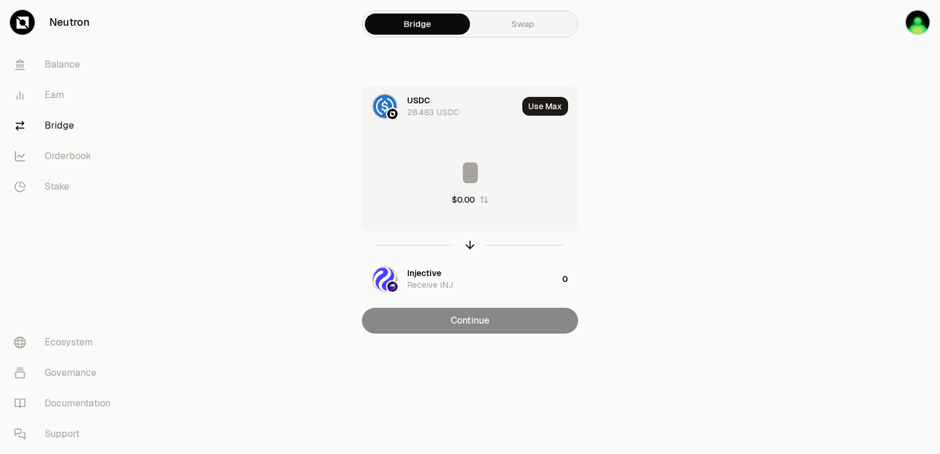
click at [453, 172] on input at bounding box center [469, 172] width 215 height 35
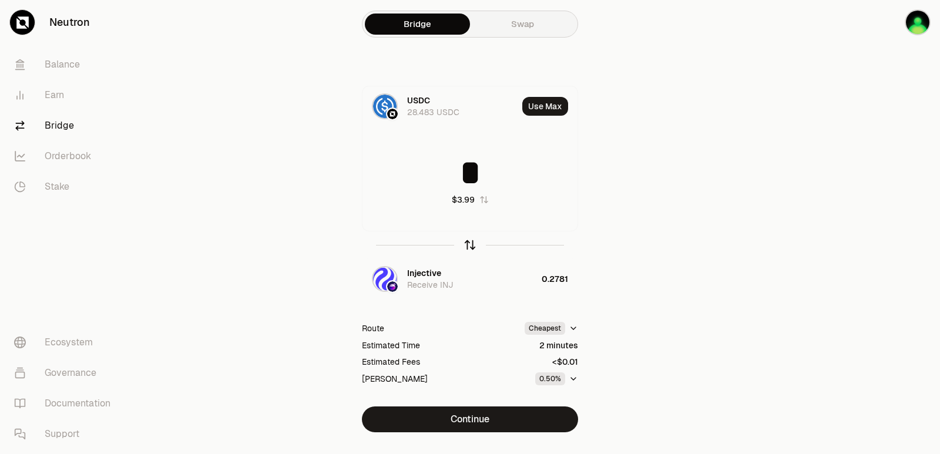
type input "*"
click at [469, 245] on icon "button" at bounding box center [469, 244] width 13 height 13
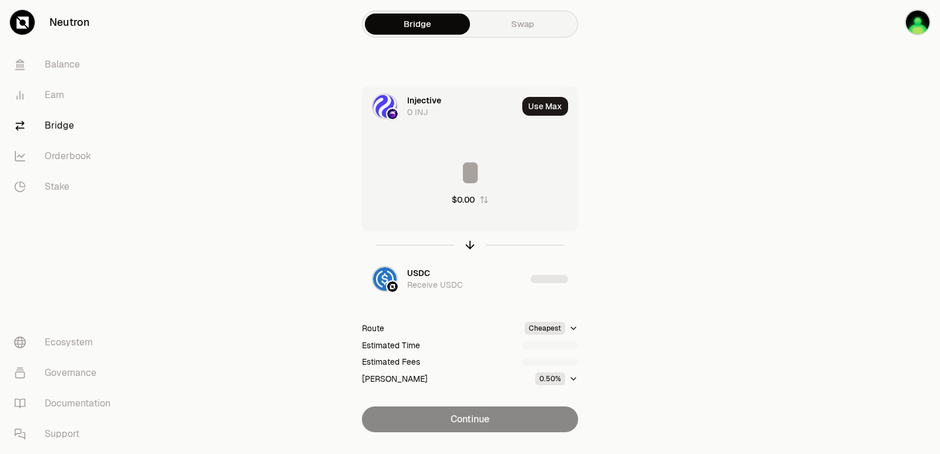
click at [428, 103] on div "Injective" at bounding box center [424, 101] width 34 height 12
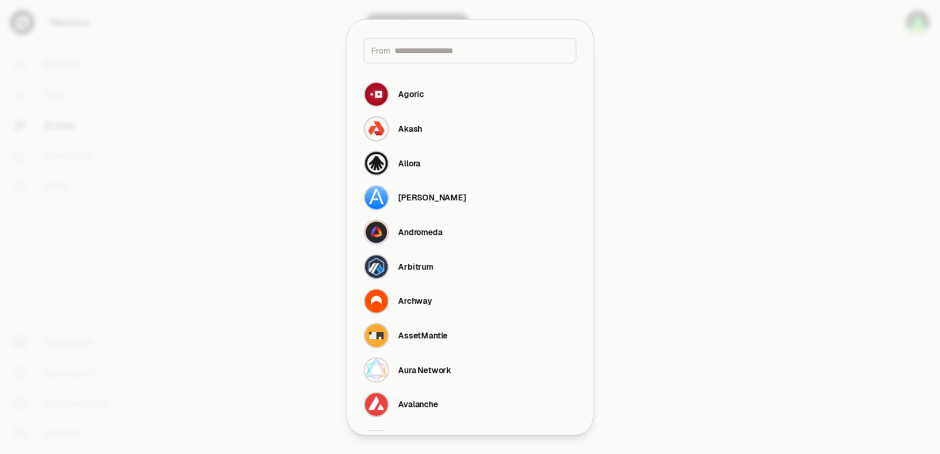
type input "**********"
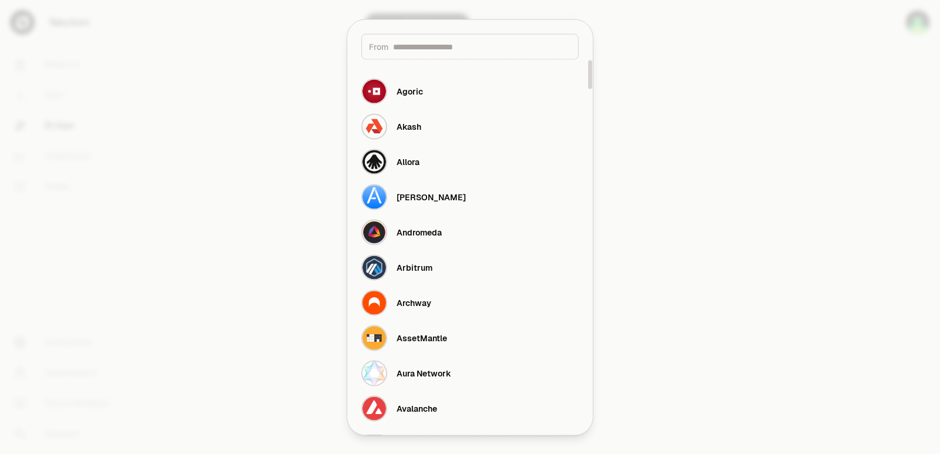
click at [432, 51] on input at bounding box center [482, 47] width 178 height 12
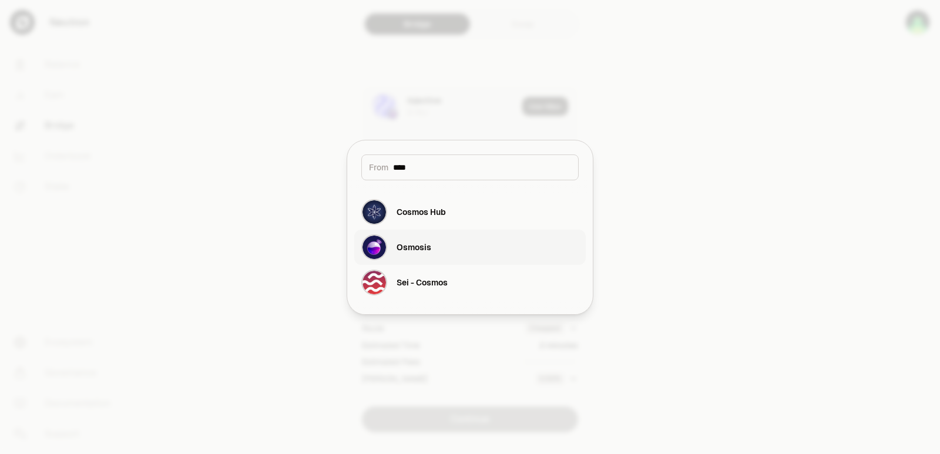
type input "****"
click at [454, 250] on button "Osmosis" at bounding box center [469, 247] width 231 height 35
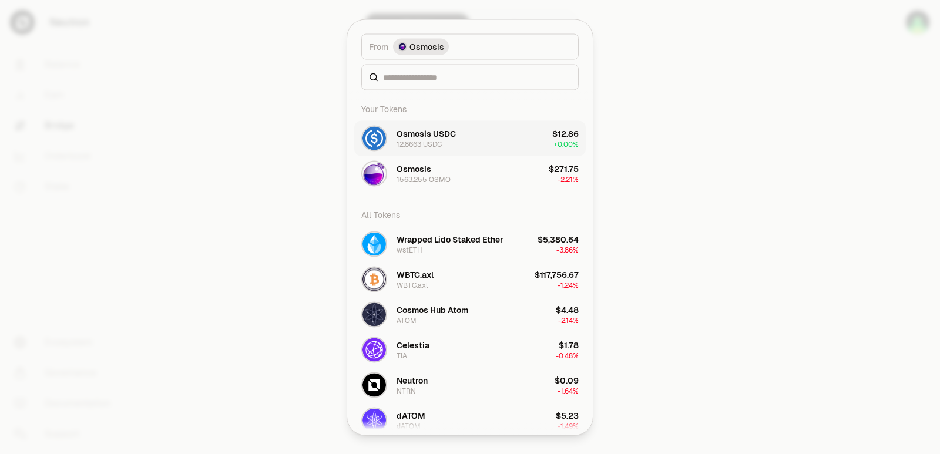
click at [421, 123] on button "Osmosis USDC 12.8663 USDC $12.86 + 0.00%" at bounding box center [469, 137] width 231 height 35
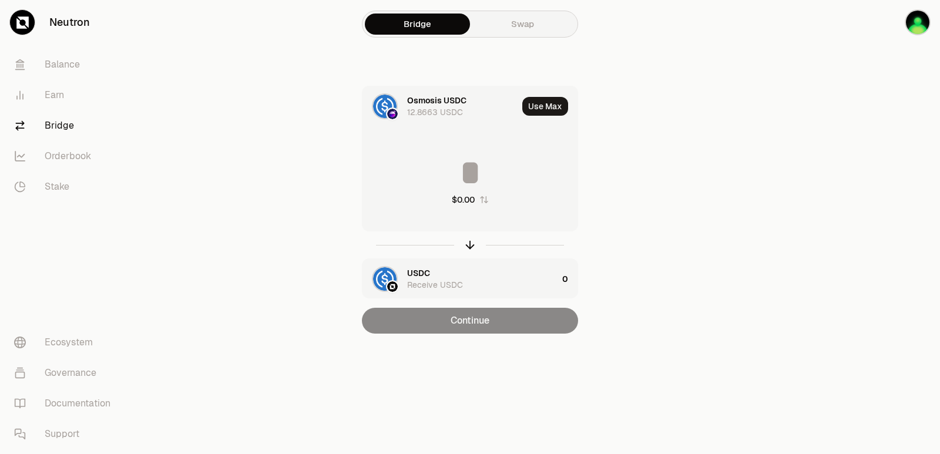
click at [414, 271] on div "USDC" at bounding box center [418, 273] width 23 height 12
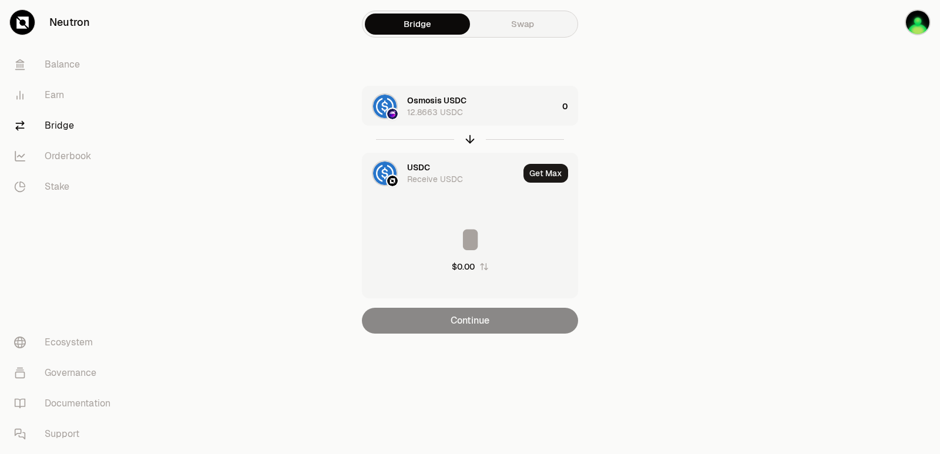
click at [418, 167] on div "USDC" at bounding box center [418, 168] width 23 height 12
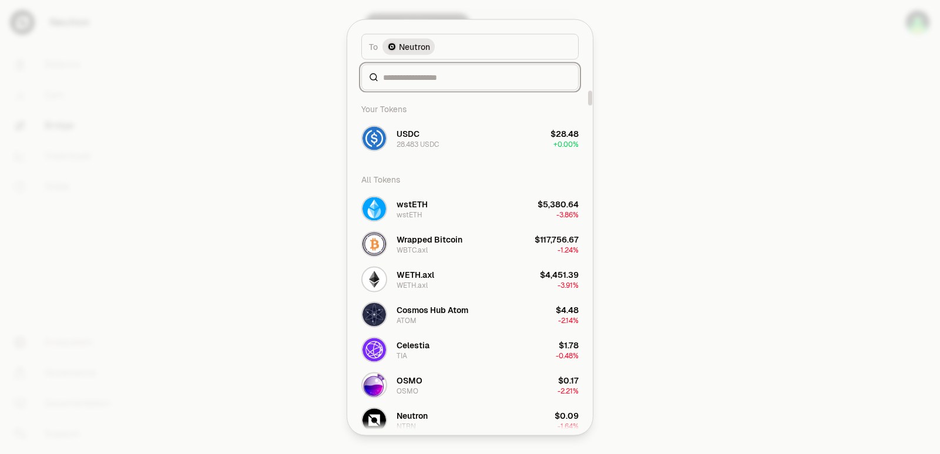
click at [433, 79] on input at bounding box center [477, 77] width 188 height 12
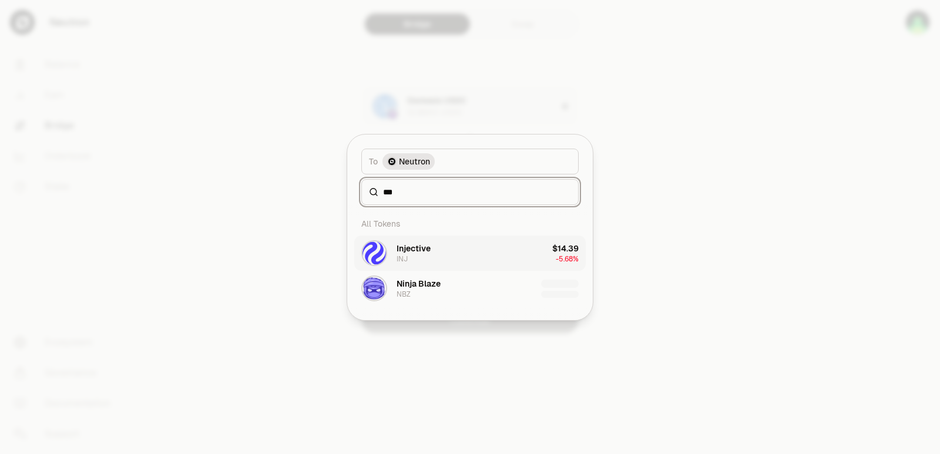
type input "***"
click at [431, 253] on button "Injective INJ $14.39 -5.68%" at bounding box center [469, 253] width 231 height 35
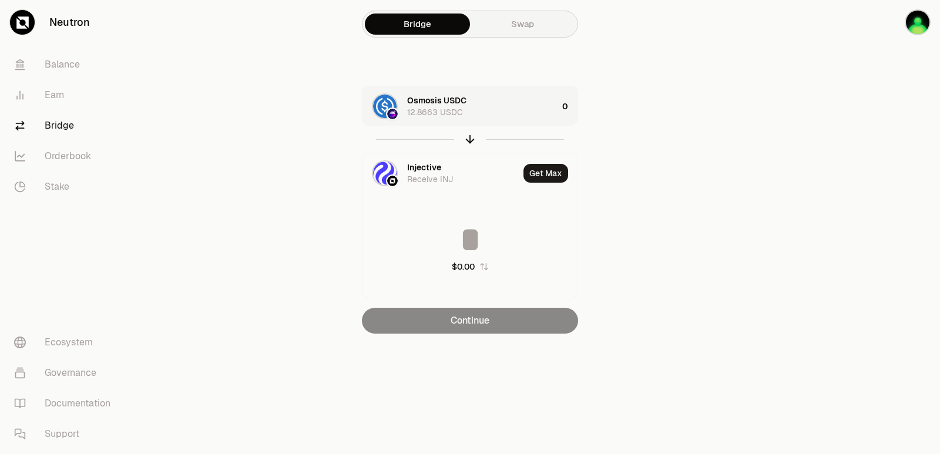
click at [508, 95] on div "Osmosis USDC 12.8663 USDC" at bounding box center [482, 106] width 150 height 23
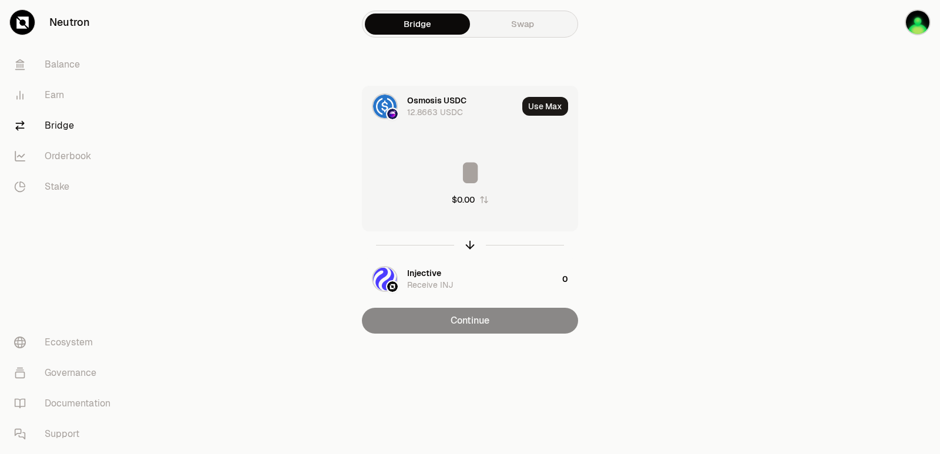
click at [485, 164] on input at bounding box center [469, 172] width 215 height 35
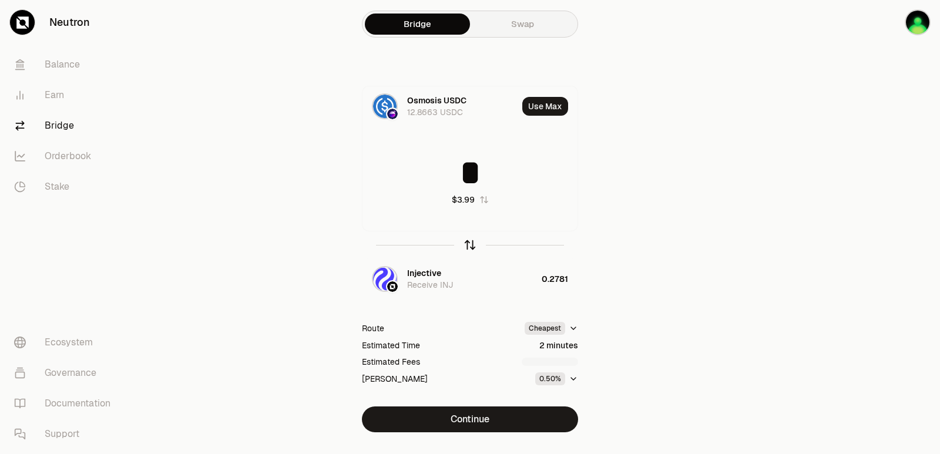
type input "*"
click at [467, 244] on icon "button" at bounding box center [470, 243] width 8 height 4
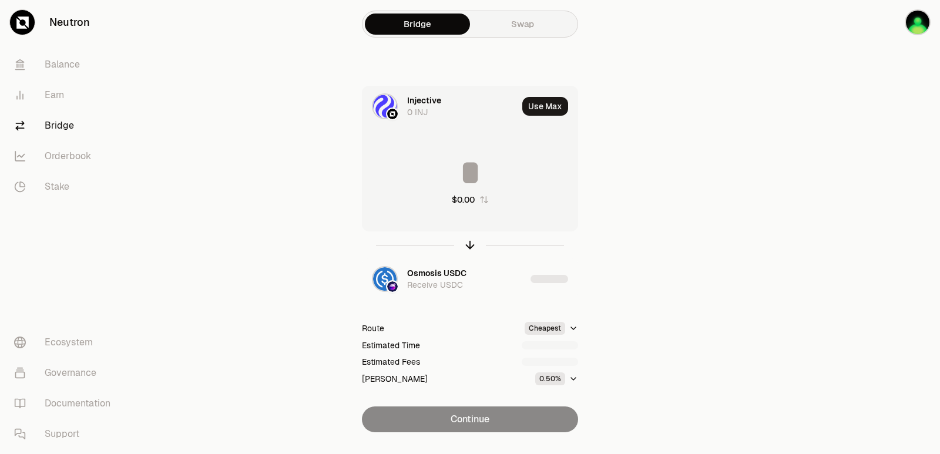
click at [463, 163] on input at bounding box center [469, 172] width 215 height 35
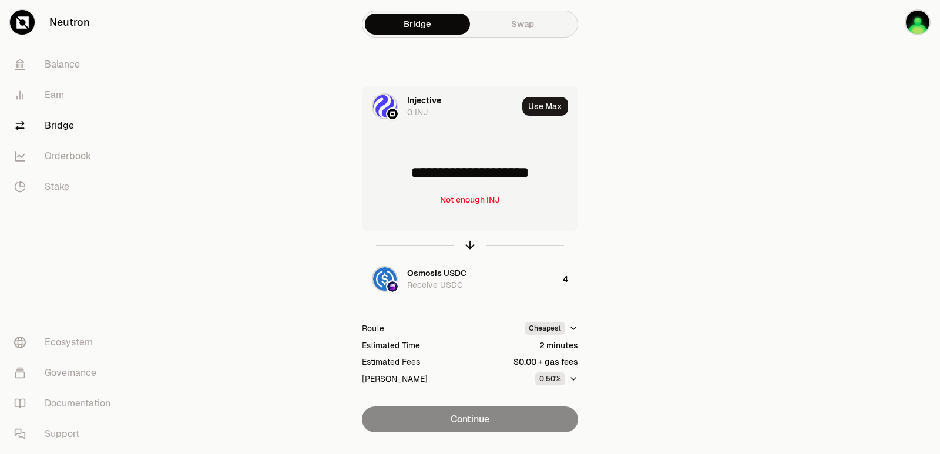
drag, startPoint x: 561, startPoint y: 174, endPoint x: 416, endPoint y: 186, distance: 145.0
click at [416, 186] on input "**********" at bounding box center [469, 172] width 215 height 35
type input "******"
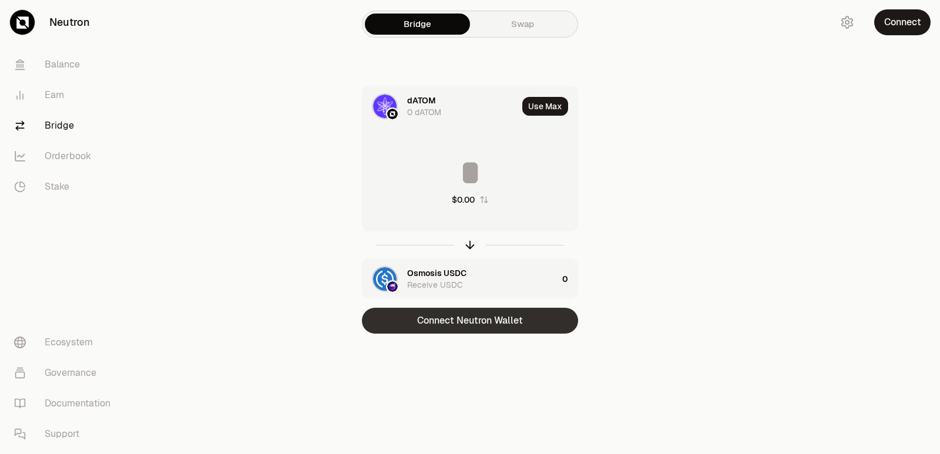
click at [478, 318] on div "Connect Neutron Wallet" at bounding box center [470, 321] width 216 height 26
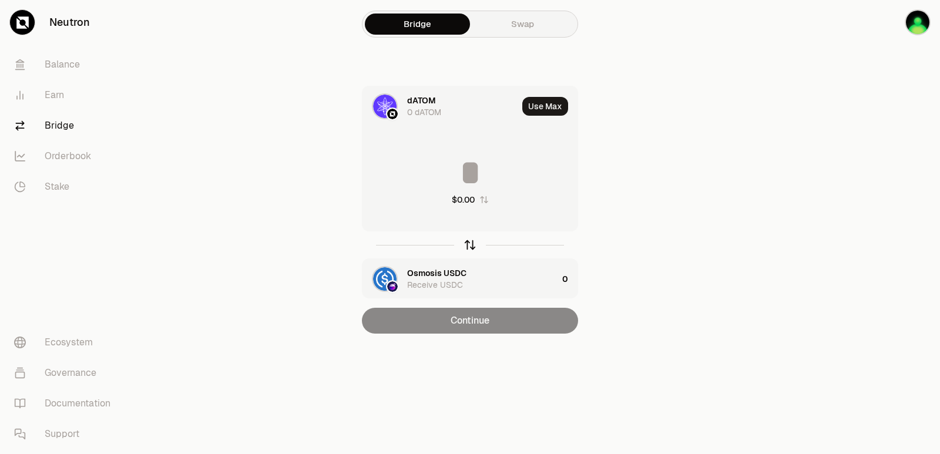
click at [468, 241] on icon "button" at bounding box center [469, 244] width 13 height 13
click at [428, 274] on div "dATOM" at bounding box center [421, 273] width 29 height 12
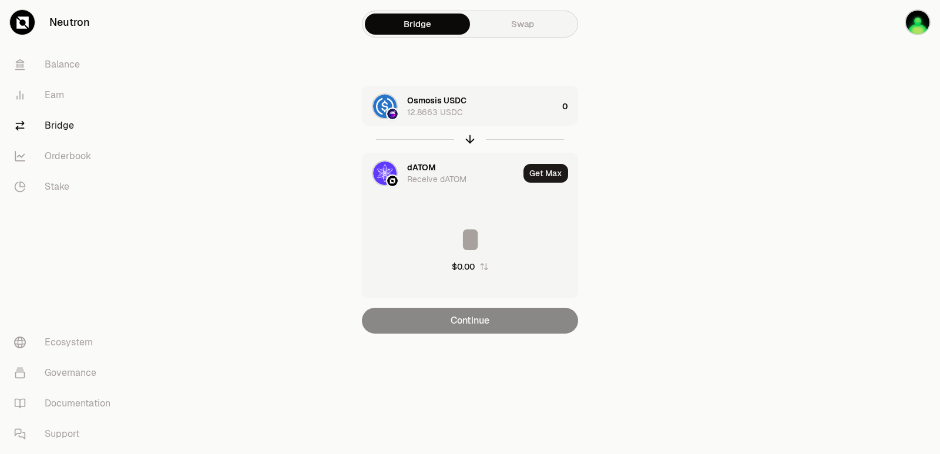
click at [413, 170] on div "dATOM" at bounding box center [421, 168] width 29 height 12
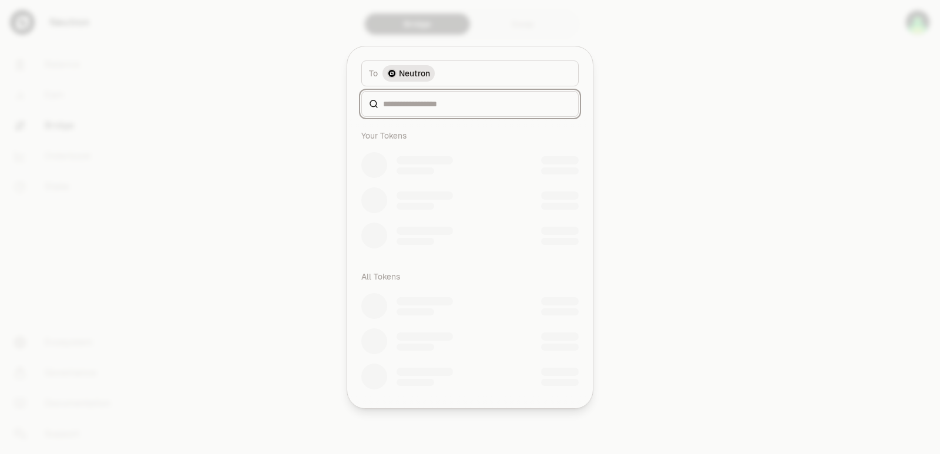
click at [411, 105] on input at bounding box center [477, 104] width 188 height 12
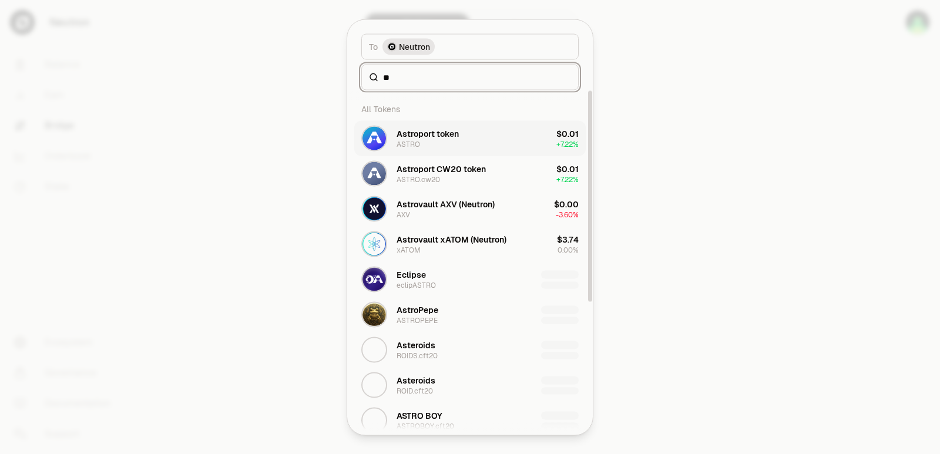
type input "**"
click at [425, 135] on div "Astroport token" at bounding box center [427, 133] width 62 height 12
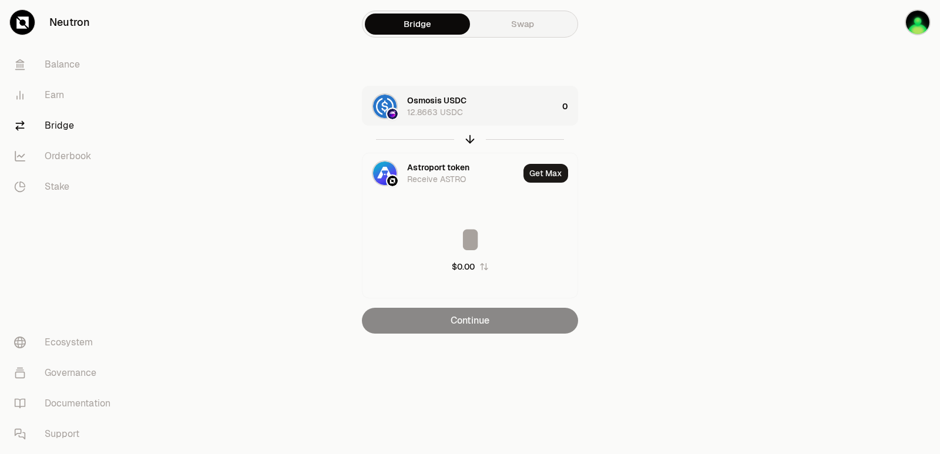
click at [528, 100] on div "Osmosis USDC 12.8663 USDC" at bounding box center [482, 106] width 150 height 23
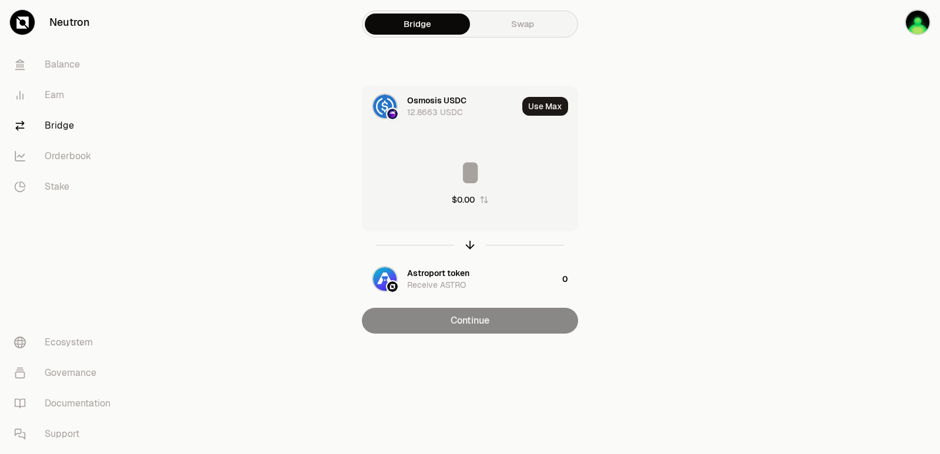
click at [479, 171] on input at bounding box center [469, 172] width 215 height 35
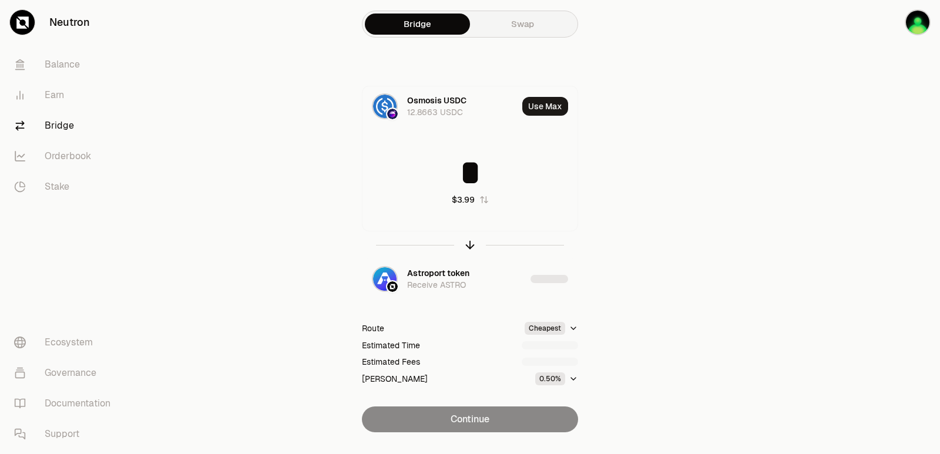
type input "*"
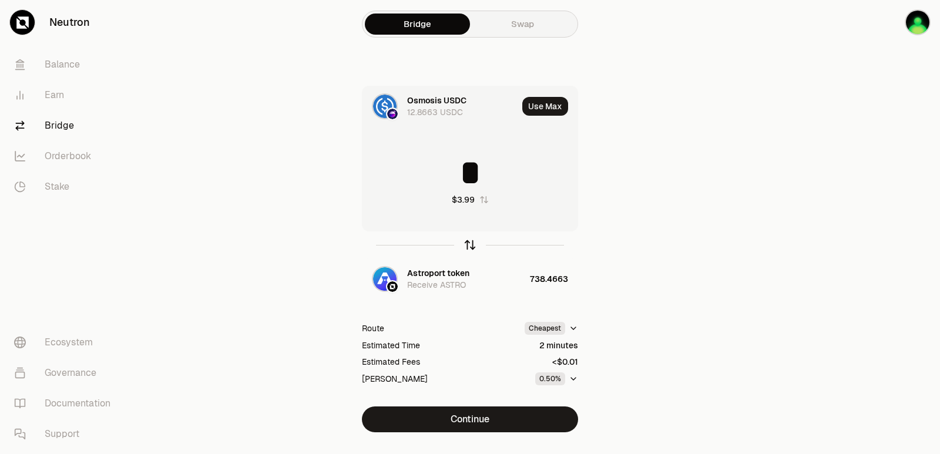
click at [470, 246] on icon "button" at bounding box center [470, 245] width 0 height 8
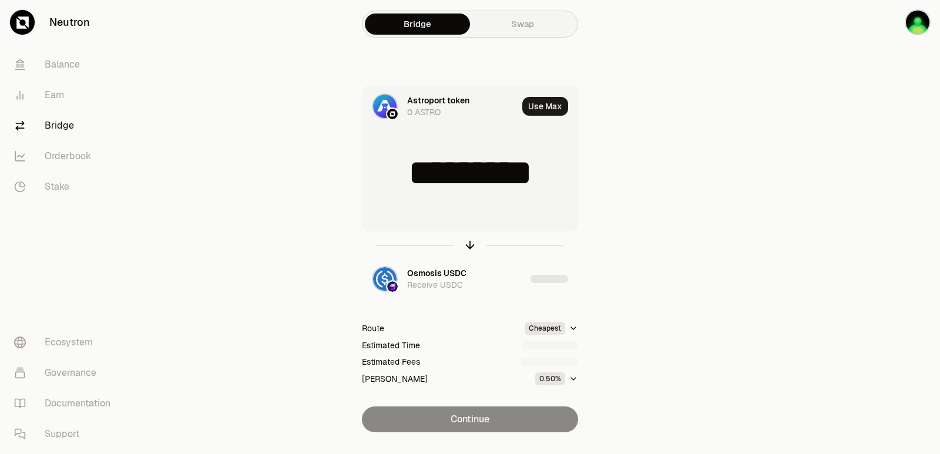
click at [431, 164] on input "*********" at bounding box center [469, 172] width 215 height 35
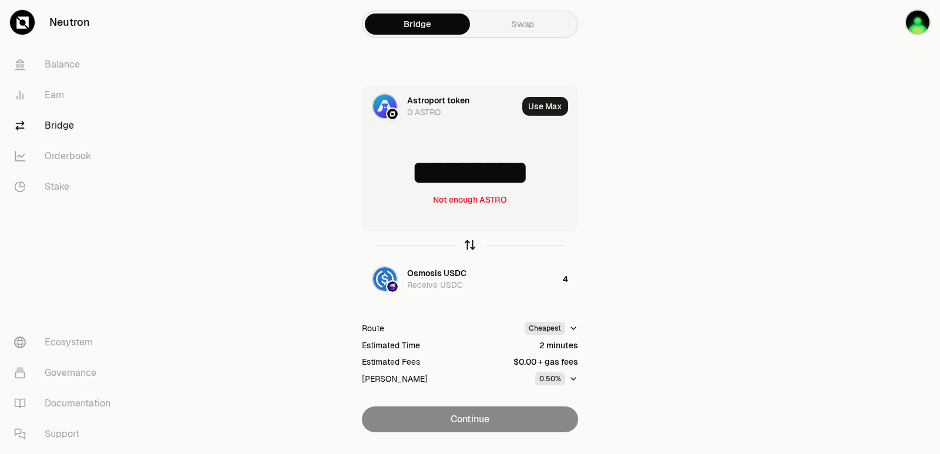
click at [472, 248] on icon "button" at bounding box center [469, 244] width 13 height 13
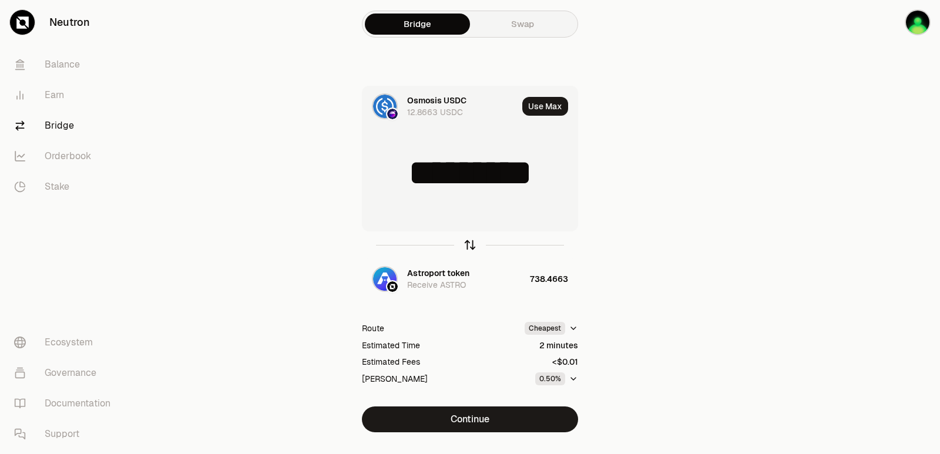
type input "*"
click at [445, 273] on div "Astroport token" at bounding box center [438, 273] width 62 height 12
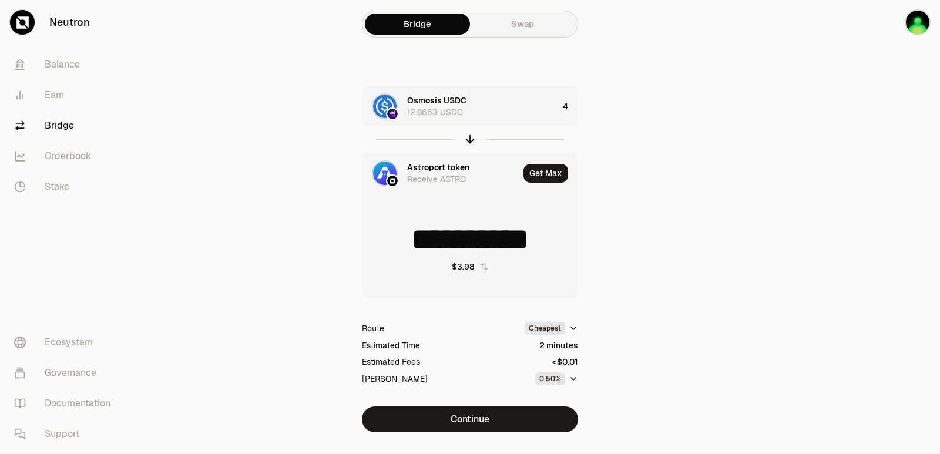
click at [435, 164] on div "Astroport token" at bounding box center [438, 168] width 62 height 12
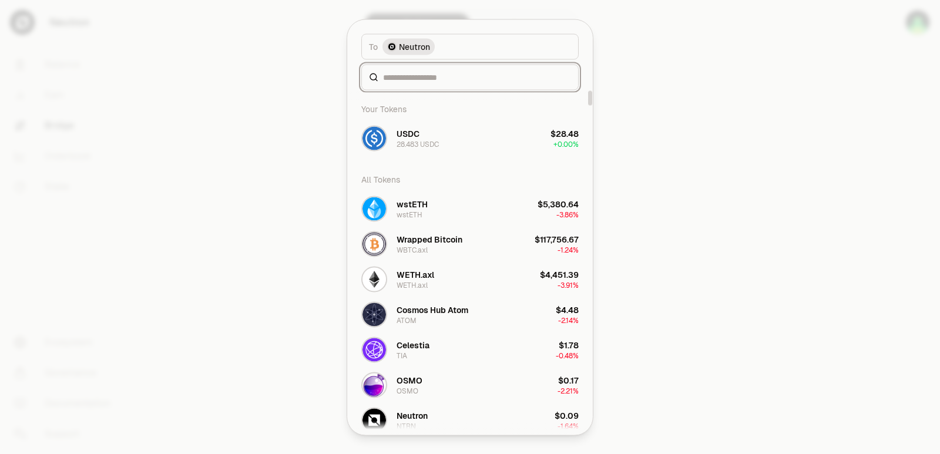
click at [406, 82] on input at bounding box center [477, 77] width 188 height 12
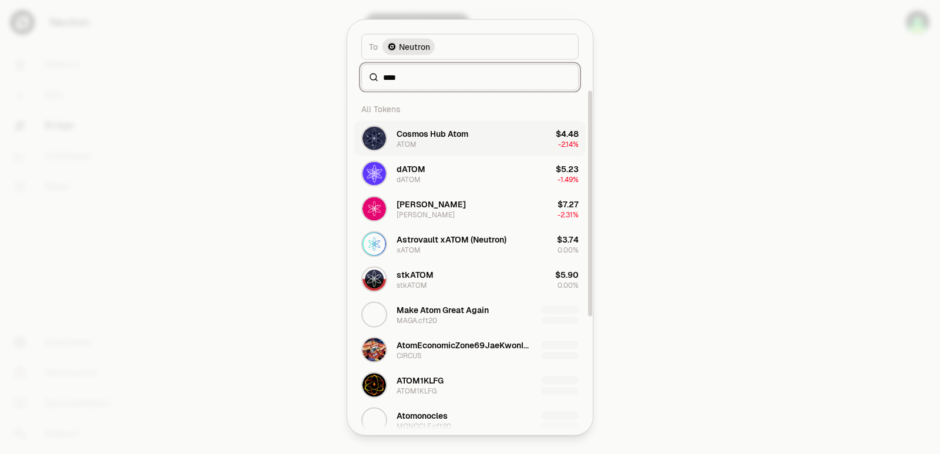
type input "****"
click at [426, 137] on div "Cosmos Hub Atom" at bounding box center [432, 133] width 72 height 12
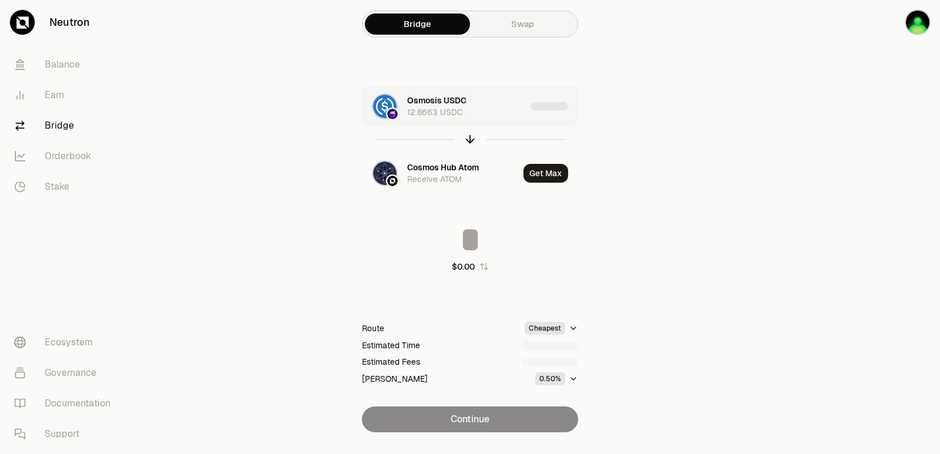
click at [491, 102] on div "Osmosis USDC 12.8663 USDC" at bounding box center [466, 106] width 119 height 23
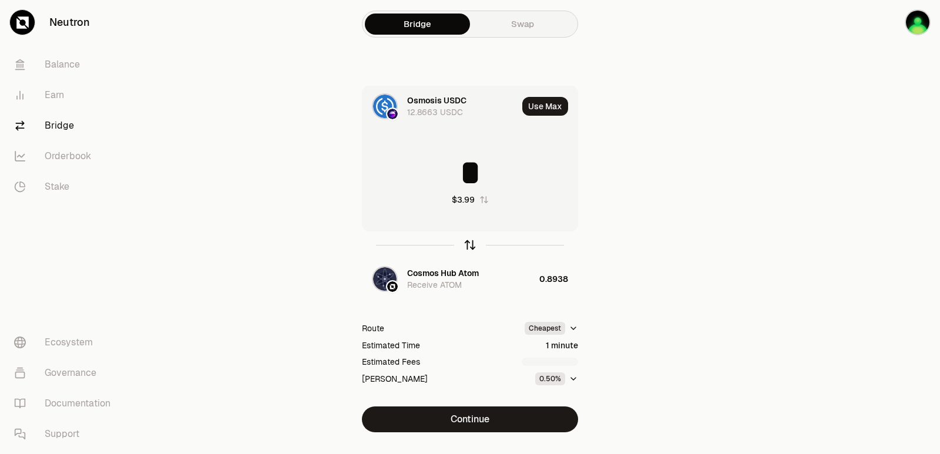
click at [468, 242] on icon "button" at bounding box center [469, 244] width 13 height 13
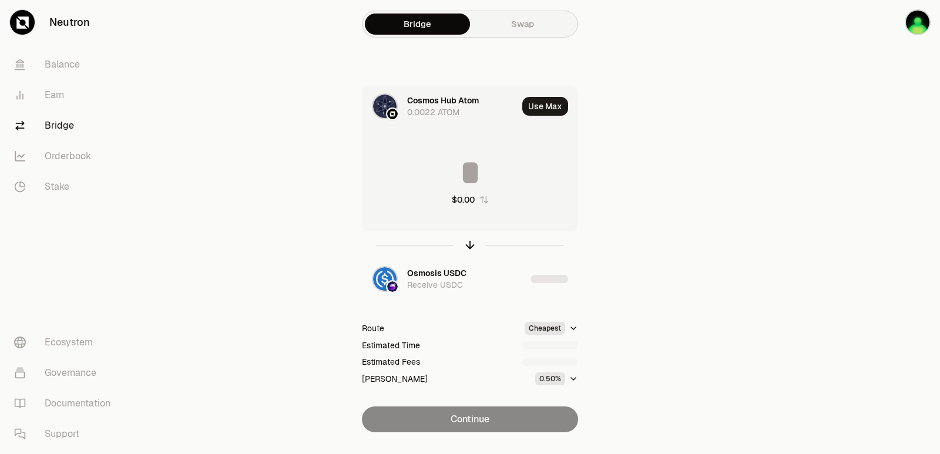
click at [435, 180] on input at bounding box center [469, 172] width 215 height 35
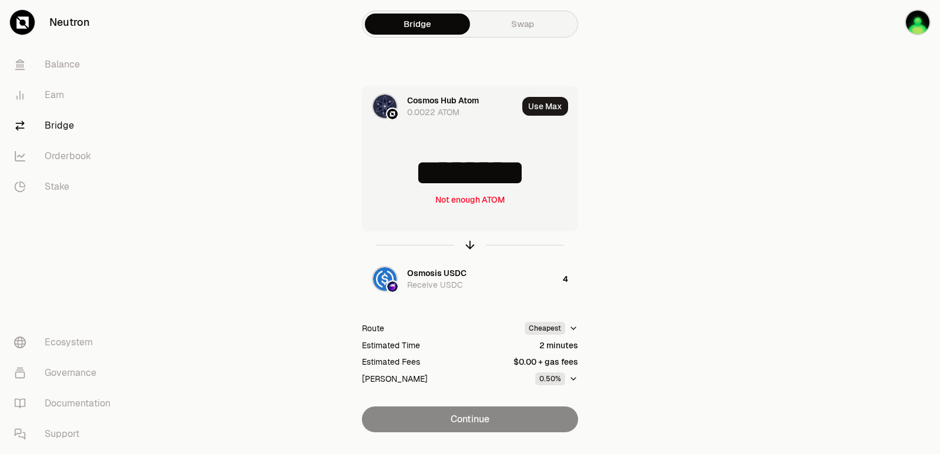
drag, startPoint x: 562, startPoint y: 171, endPoint x: 475, endPoint y: 183, distance: 88.3
click at [475, 183] on input "********" at bounding box center [469, 172] width 215 height 35
type input "******"
click at [475, 238] on div at bounding box center [470, 244] width 216 height 27
click at [470, 242] on icon "button" at bounding box center [470, 245] width 0 height 8
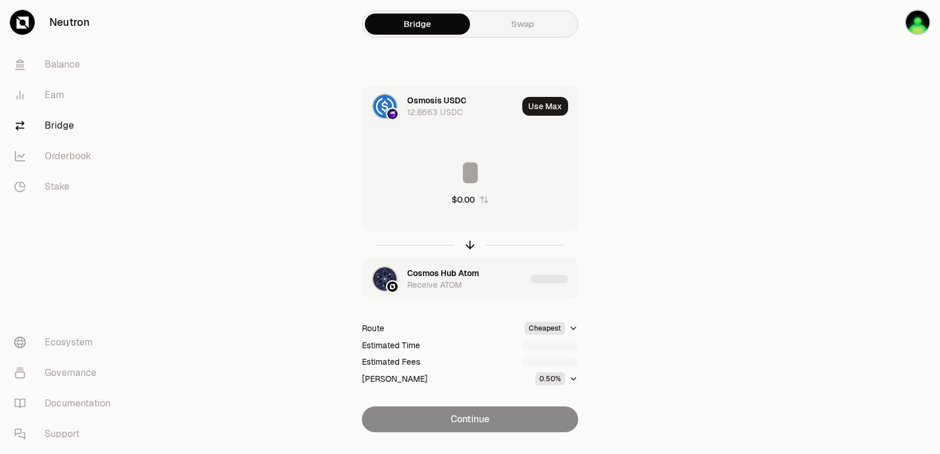
click at [445, 272] on div "Cosmos Hub Atom" at bounding box center [443, 273] width 72 height 12
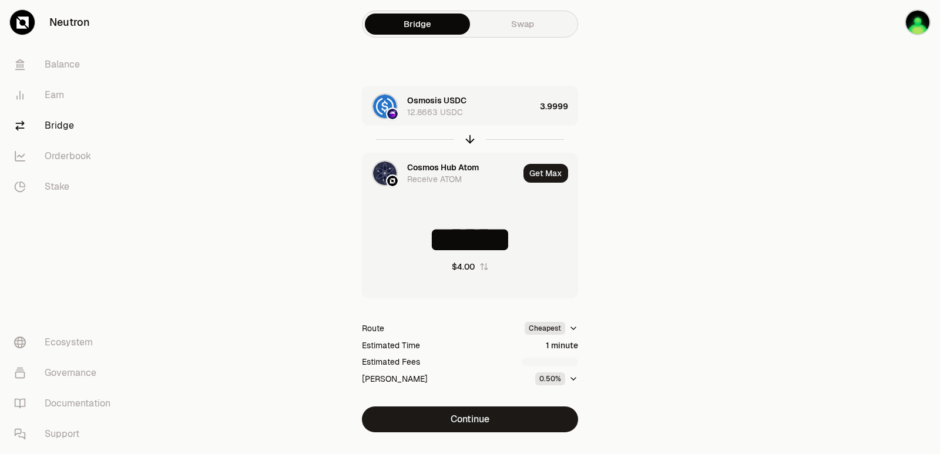
click at [422, 167] on div "Cosmos Hub Atom" at bounding box center [443, 168] width 72 height 12
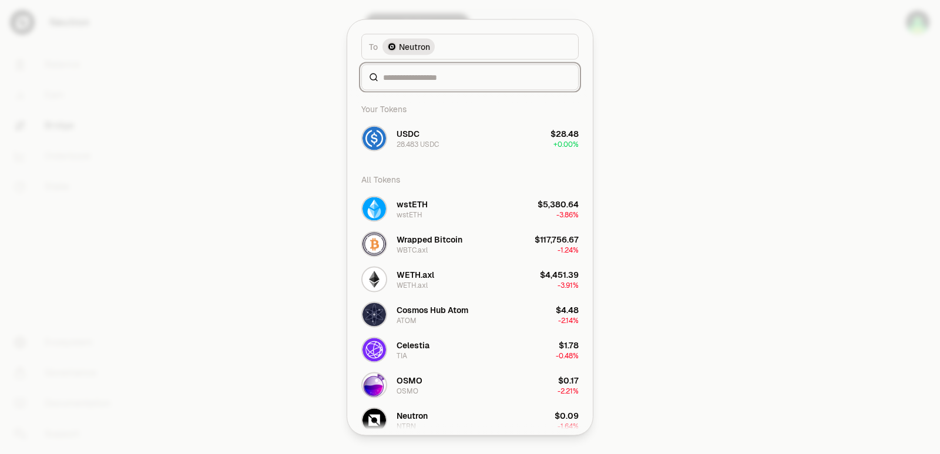
click at [402, 79] on input at bounding box center [477, 77] width 188 height 12
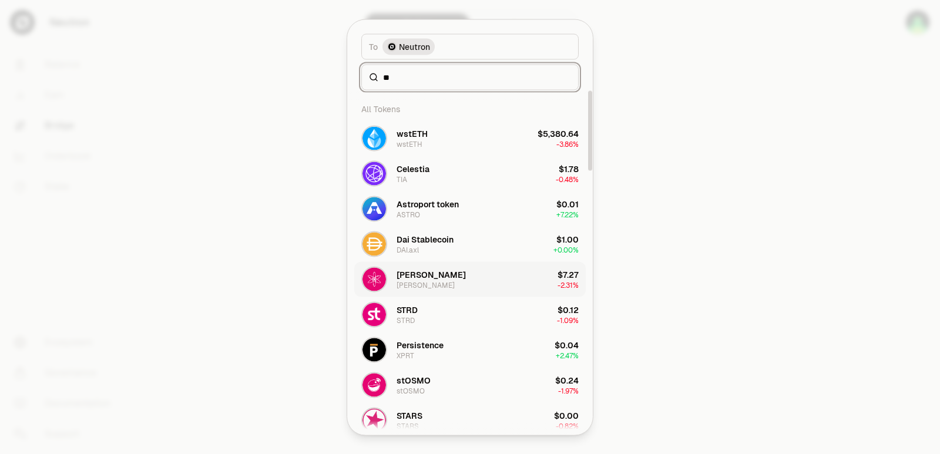
type input "**"
click at [435, 279] on button "stATOM stATOM $7.27 -2.31%" at bounding box center [469, 278] width 231 height 35
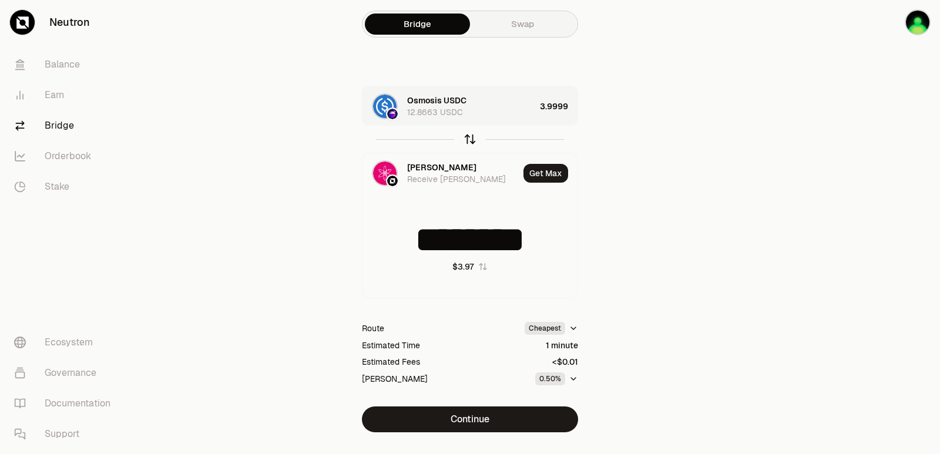
click at [473, 139] on icon "button" at bounding box center [469, 139] width 13 height 13
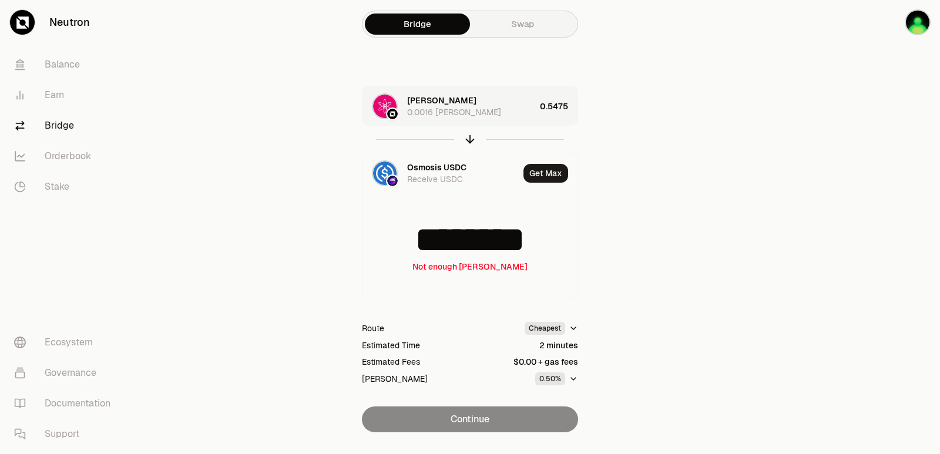
drag, startPoint x: 471, startPoint y: 140, endPoint x: 466, endPoint y: 149, distance: 10.3
click at [472, 140] on icon "button" at bounding box center [469, 139] width 13 height 13
type input "********"
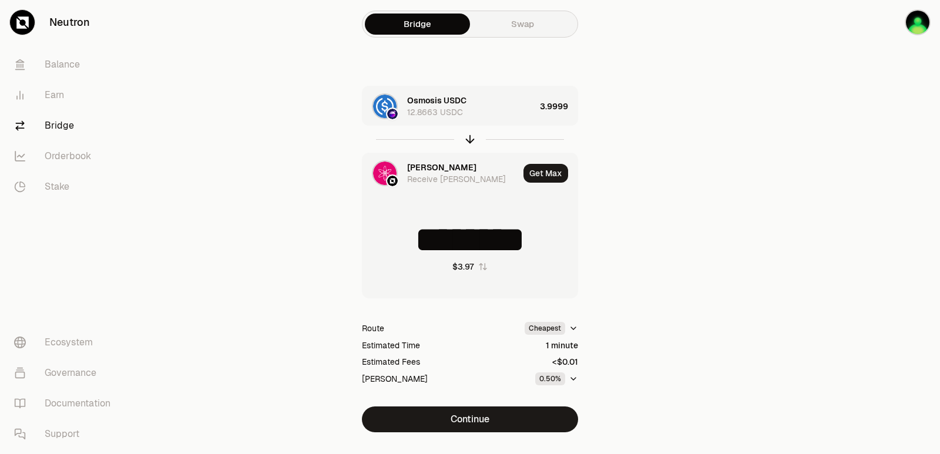
click at [432, 169] on div "[PERSON_NAME]" at bounding box center [441, 168] width 69 height 12
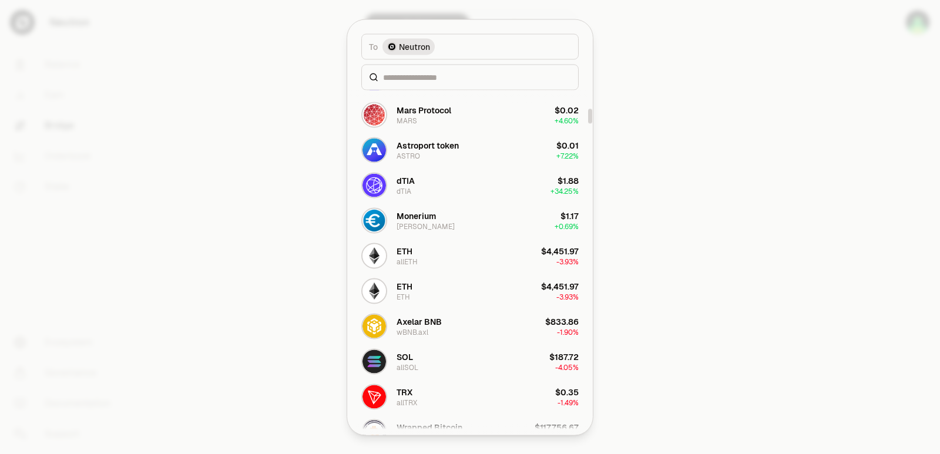
scroll to position [529, 0]
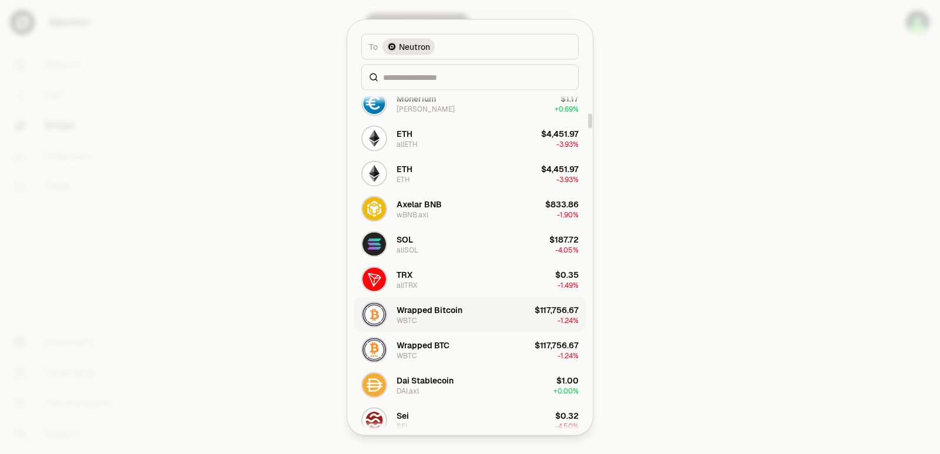
click at [436, 309] on div "Wrapped Bitcoin" at bounding box center [429, 310] width 66 height 12
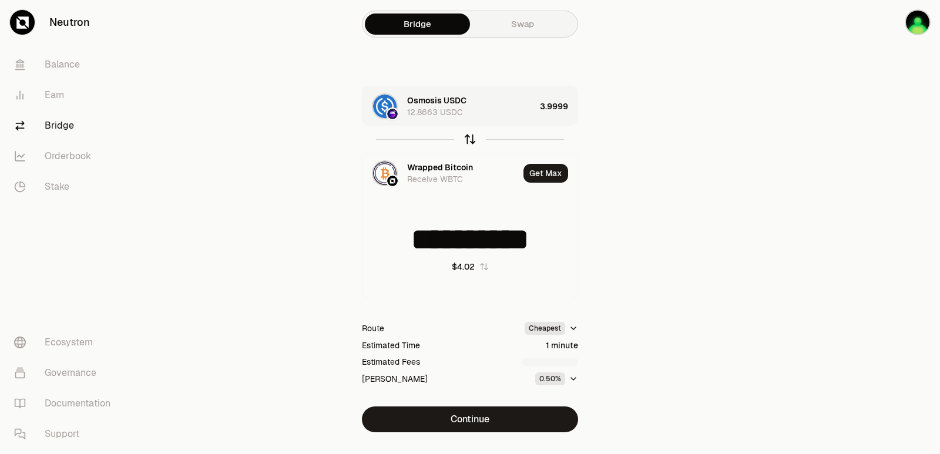
click at [465, 136] on icon "button" at bounding box center [469, 139] width 13 height 13
type input "********"
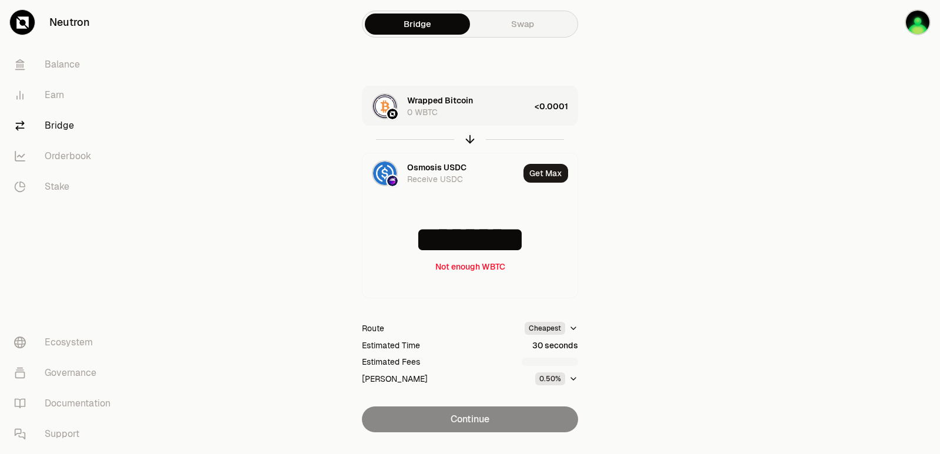
click at [556, 103] on div "<0.0001" at bounding box center [556, 106] width 43 height 40
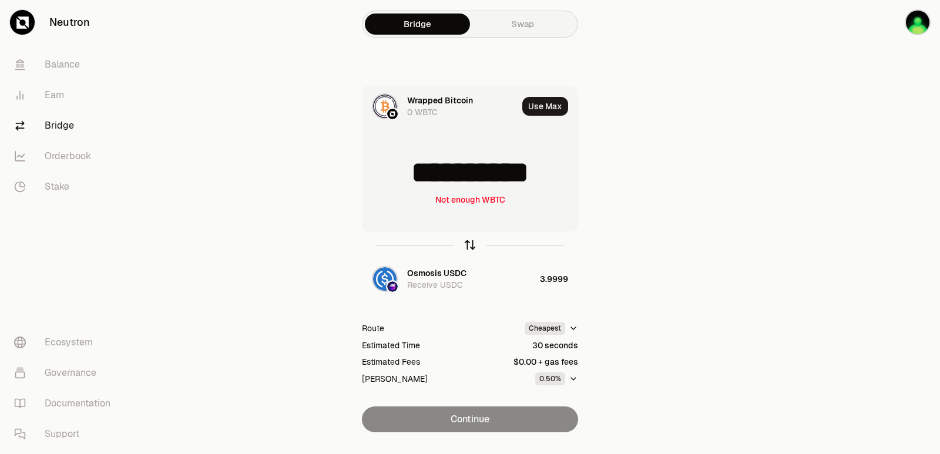
click at [468, 244] on icon "button" at bounding box center [469, 244] width 13 height 13
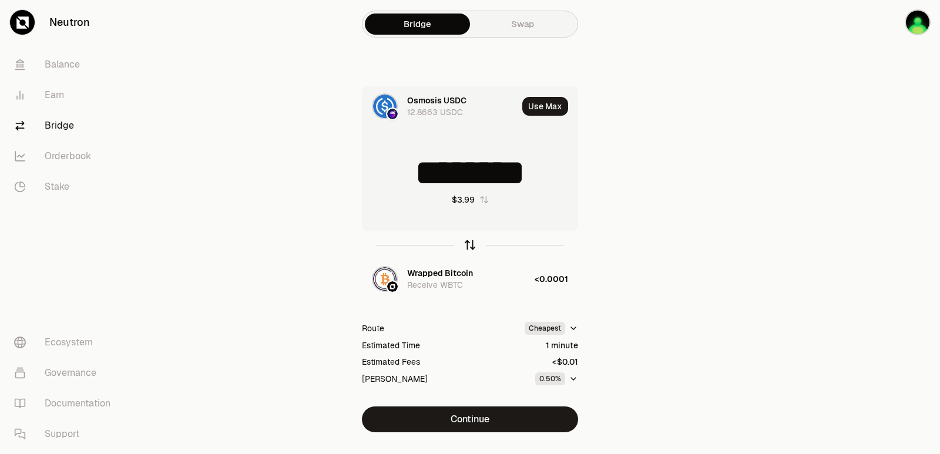
click at [467, 243] on icon "button" at bounding box center [469, 244] width 13 height 13
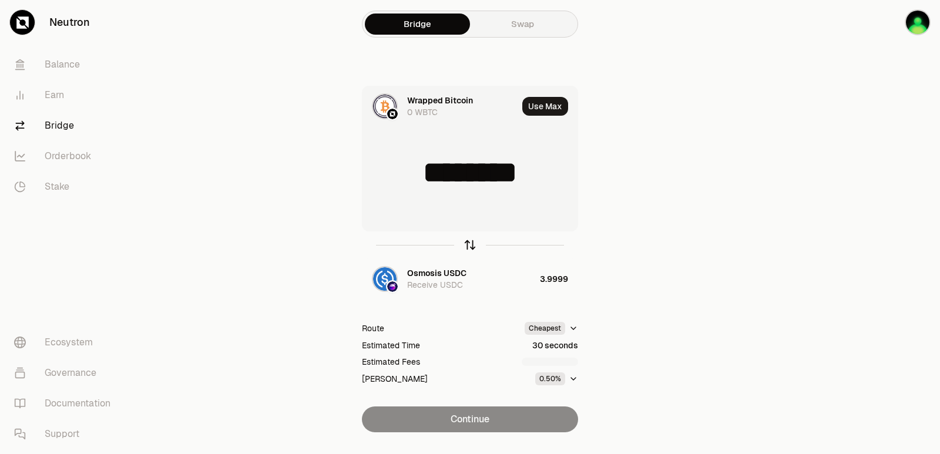
type input "**********"
click at [453, 288] on div "Receive USDC" at bounding box center [435, 285] width 56 height 12
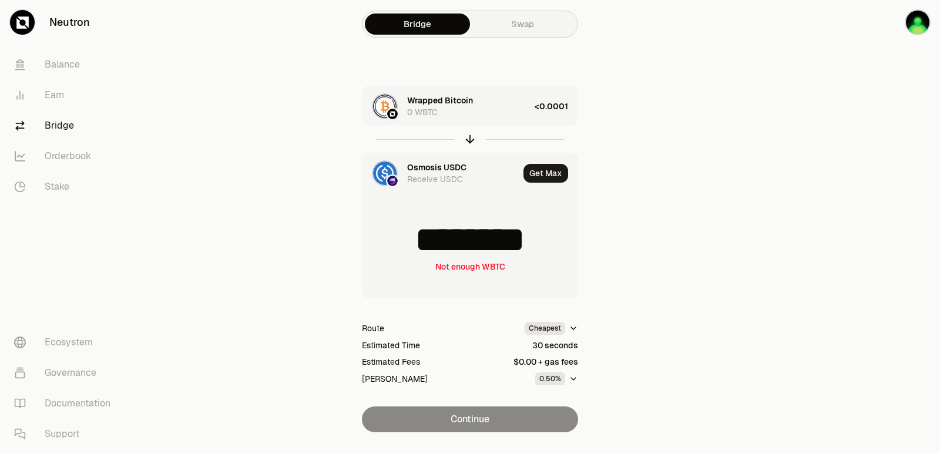
click at [419, 163] on div "Osmosis USDC" at bounding box center [436, 168] width 59 height 12
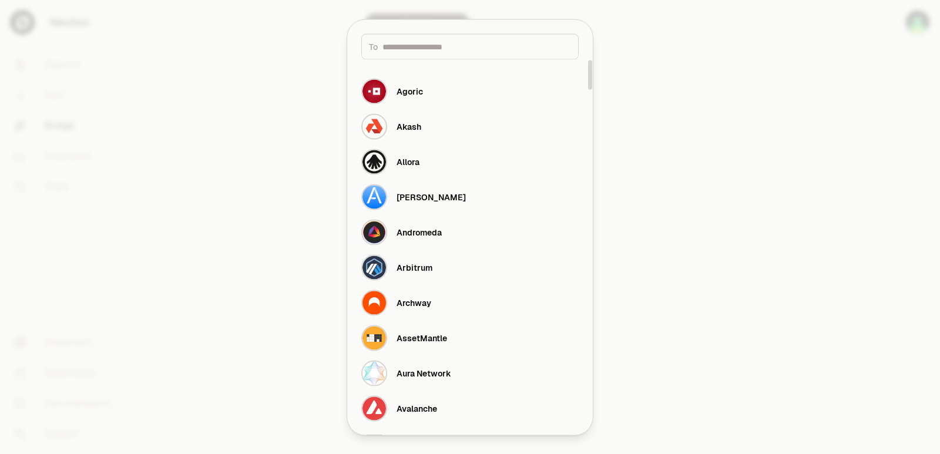
click at [713, 129] on div at bounding box center [470, 227] width 940 height 454
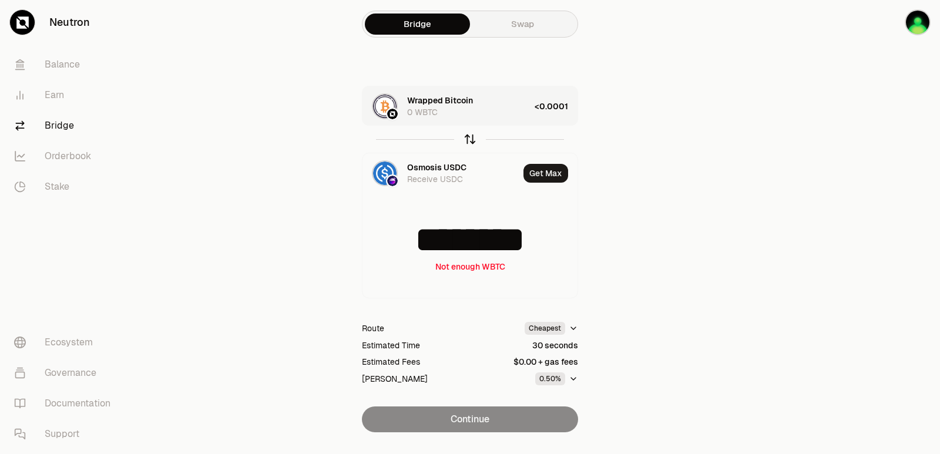
click at [465, 142] on icon "button" at bounding box center [469, 139] width 13 height 13
type input "**********"
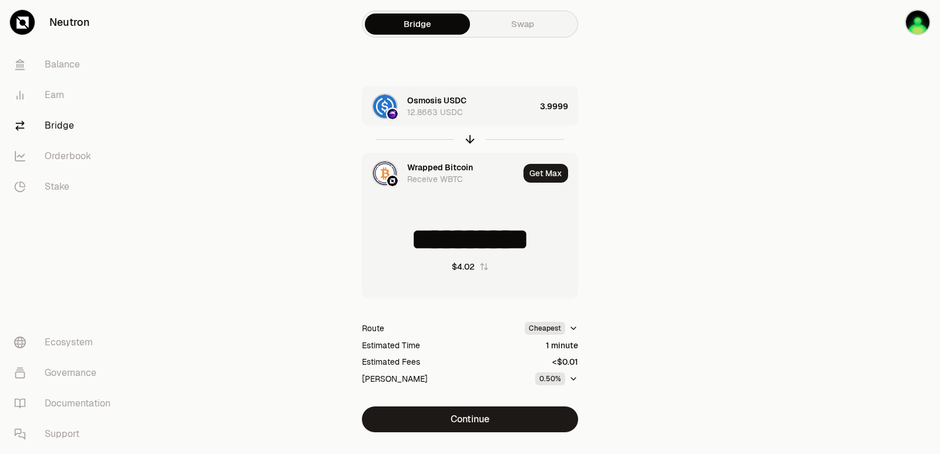
click at [419, 170] on div "Wrapped Bitcoin" at bounding box center [440, 168] width 66 height 12
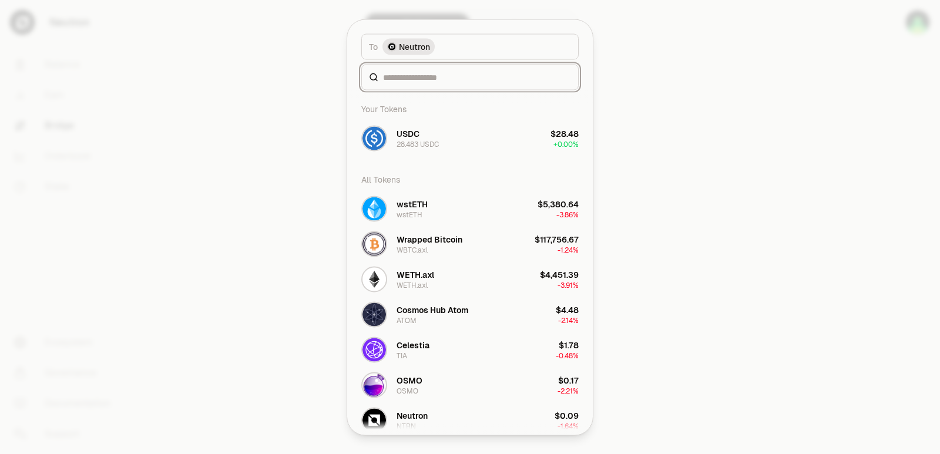
click at [445, 81] on input at bounding box center [477, 77] width 188 height 12
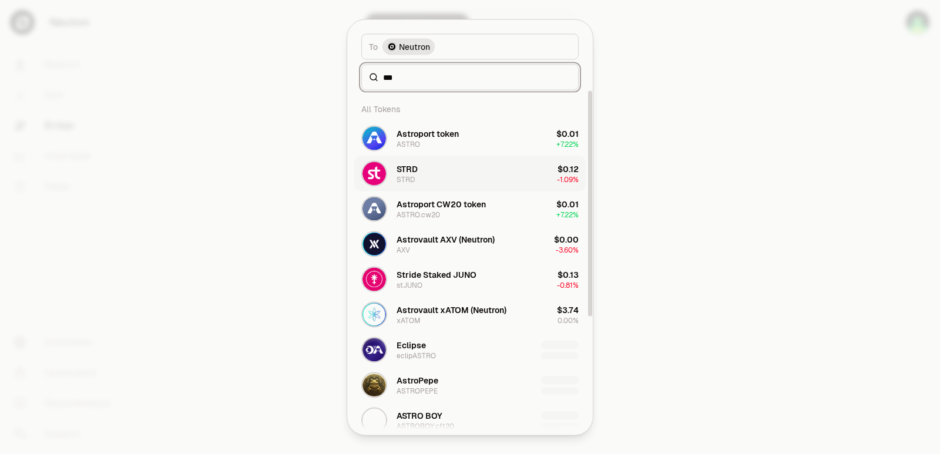
type input "***"
click at [441, 174] on button "STRD STRD $0.12 -1.09%" at bounding box center [469, 173] width 231 height 35
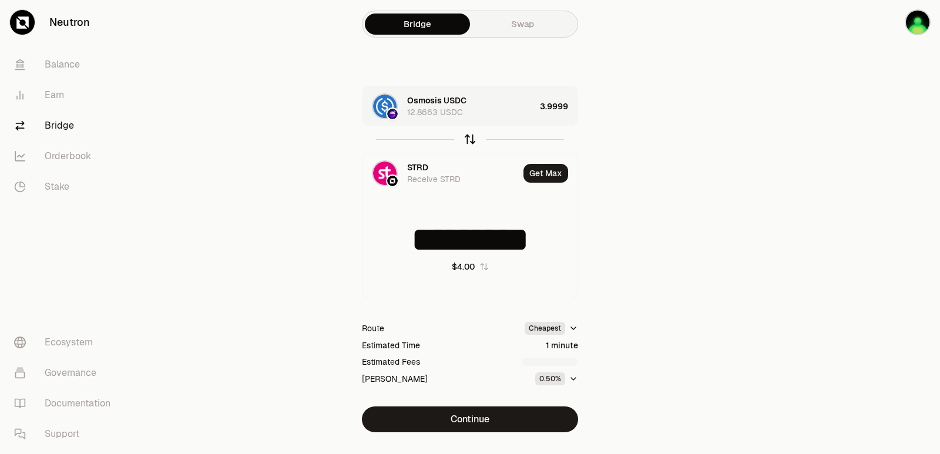
click at [464, 135] on icon "button" at bounding box center [469, 139] width 13 height 13
type input "********"
